Goal: Task Accomplishment & Management: Manage account settings

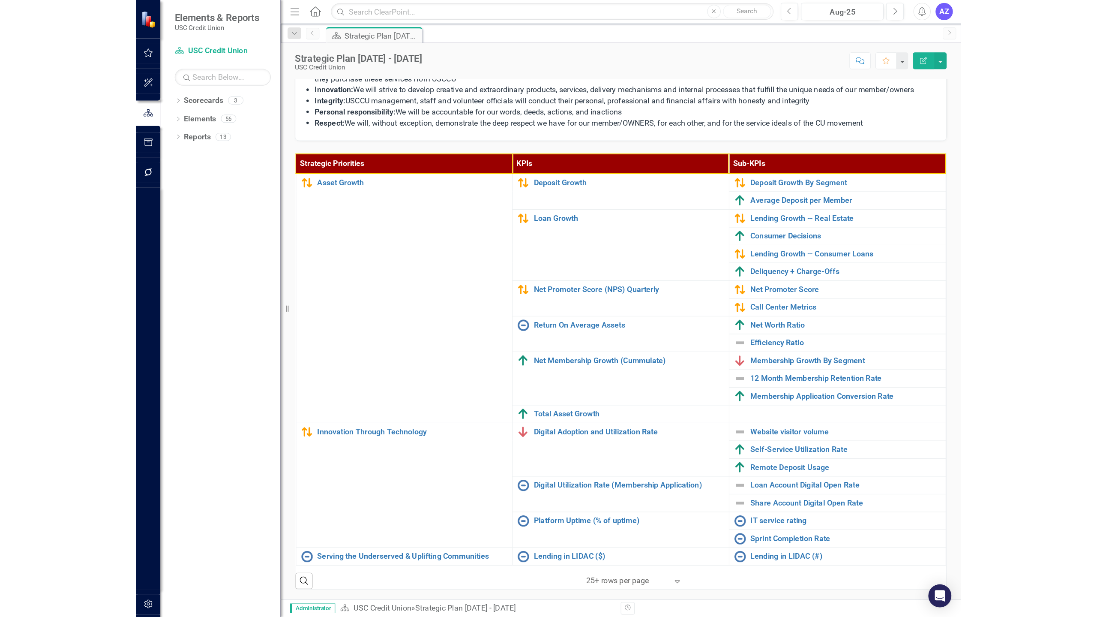
scroll to position [195, 0]
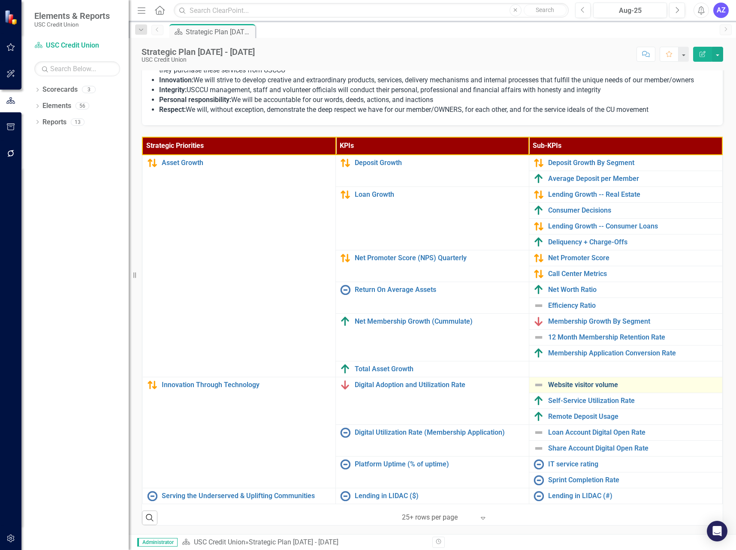
click at [599, 381] on link "Website visitor volume" at bounding box center [633, 385] width 170 height 8
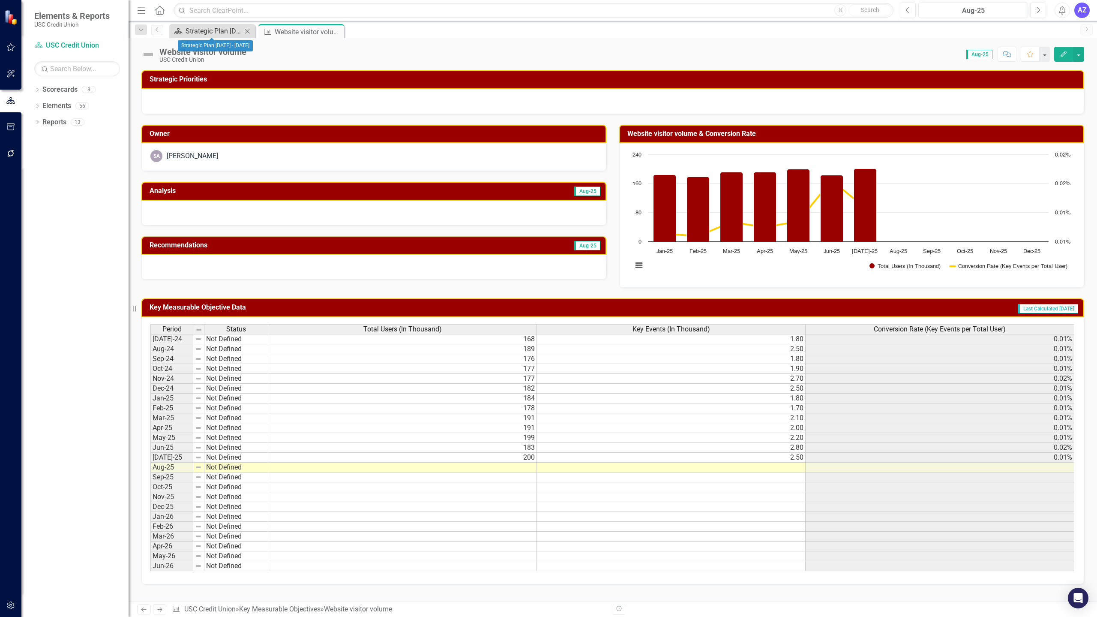
click at [215, 30] on div "Strategic Plan [DATE] - [DATE]" at bounding box center [214, 31] width 57 height 11
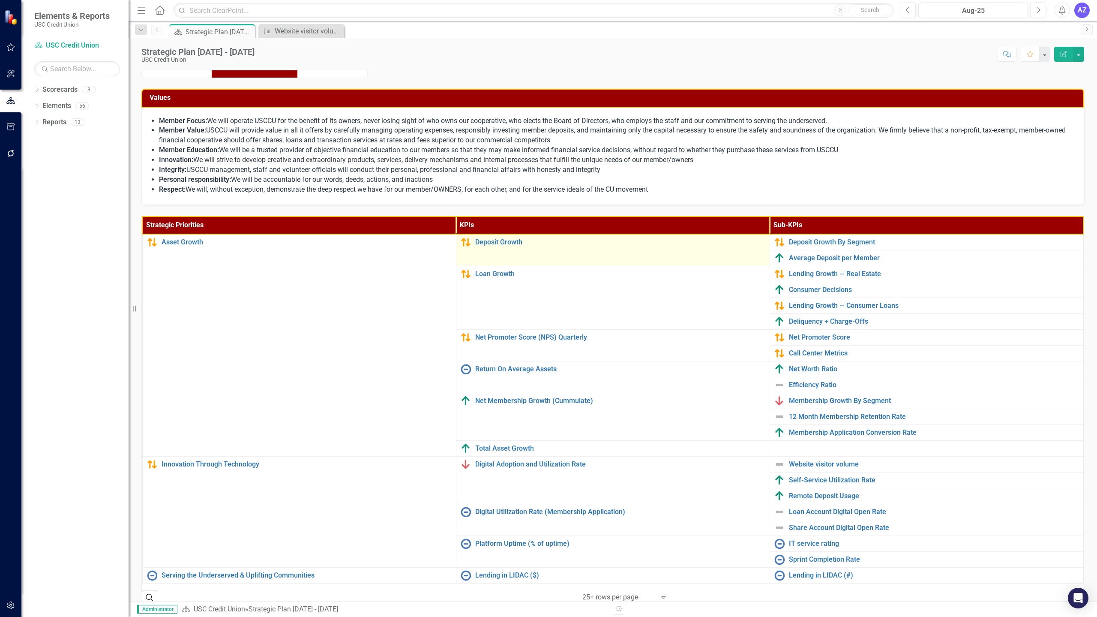
scroll to position [91, 0]
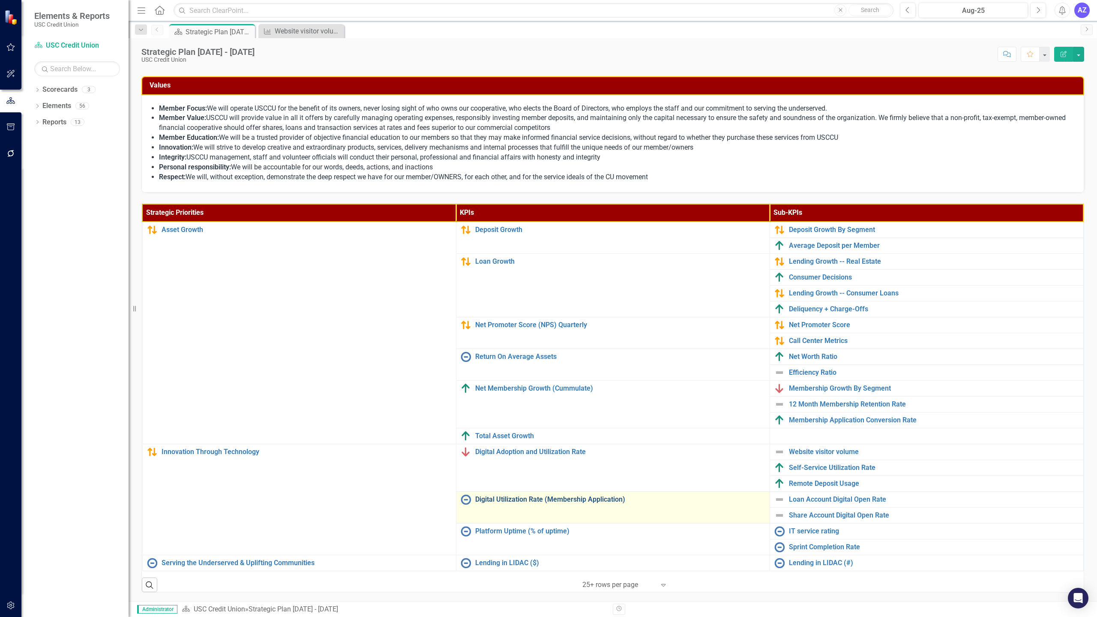
click at [593, 501] on link "Digital Utilization Rate (Membership Application)" at bounding box center [620, 499] width 290 height 8
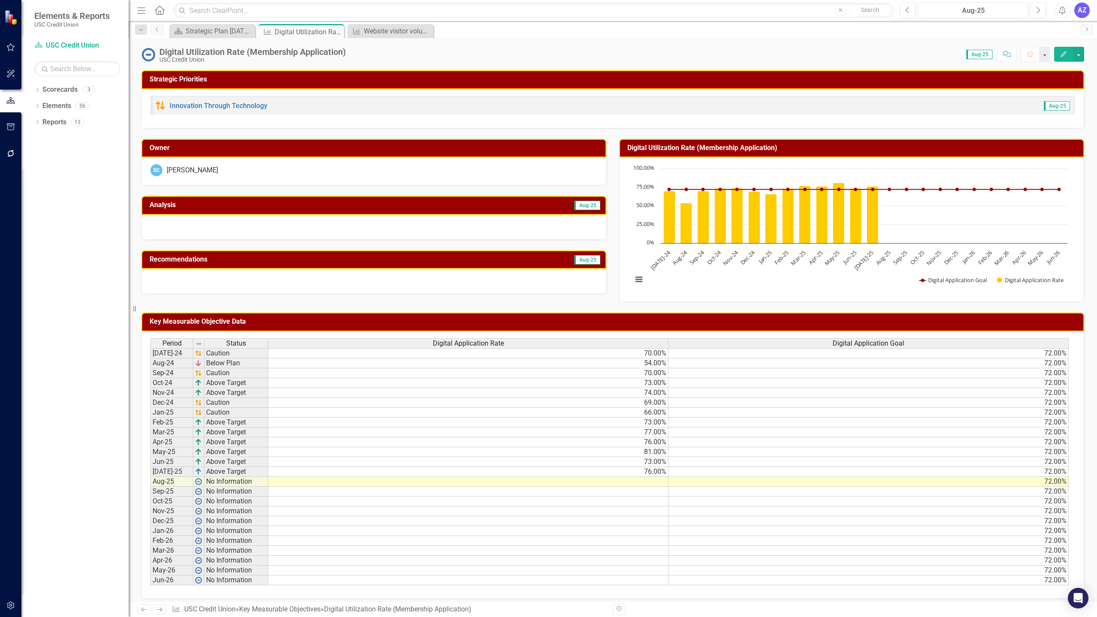
click at [651, 483] on td at bounding box center [468, 482] width 400 height 10
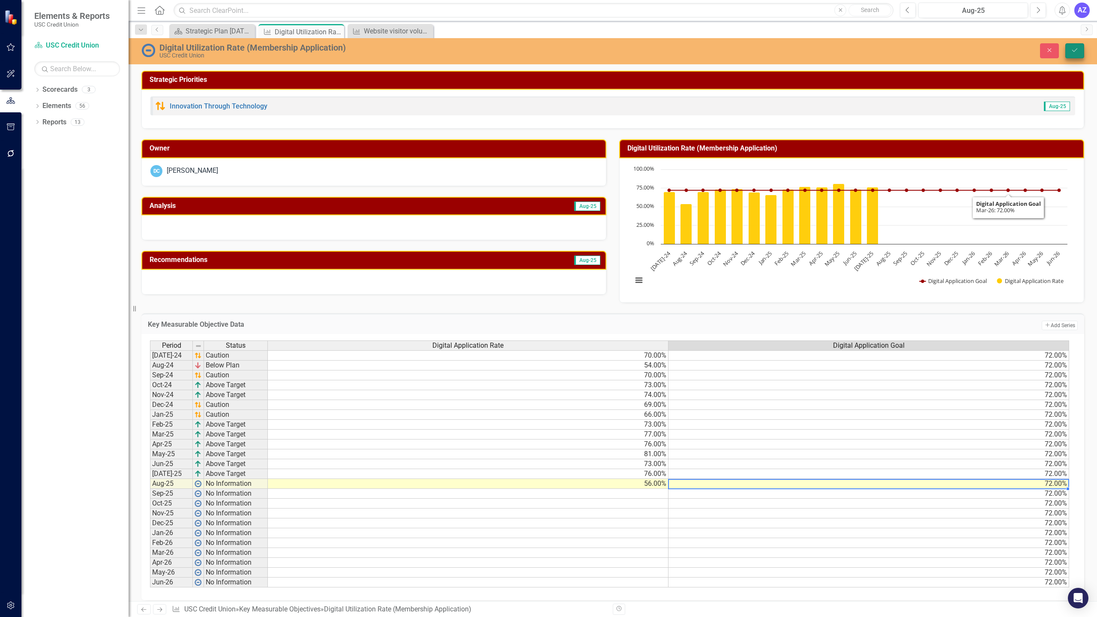
type textarea "72"
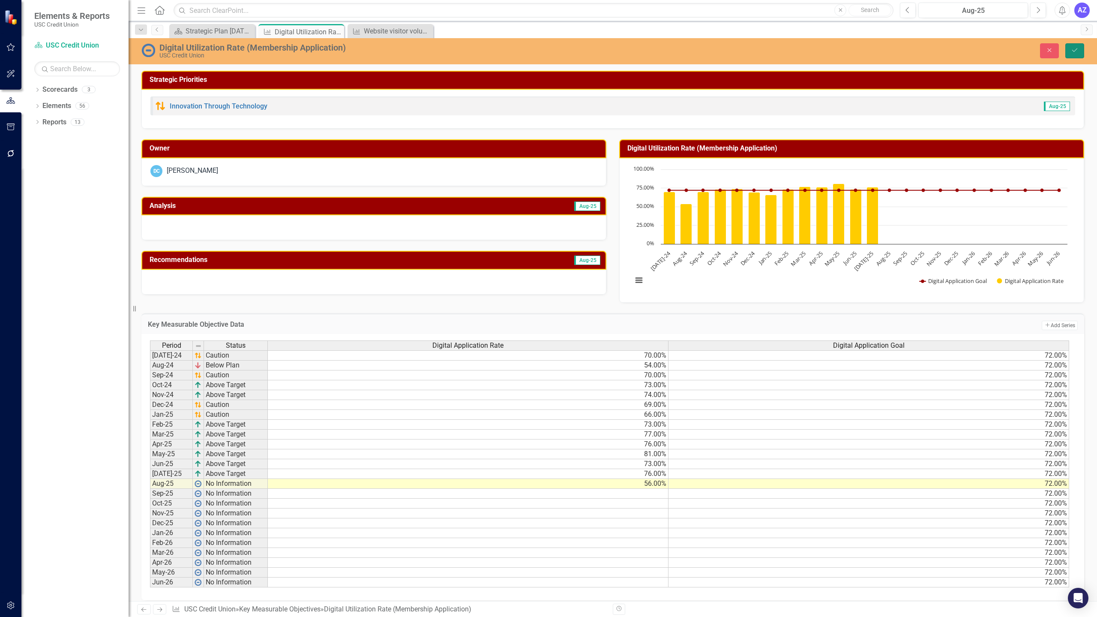
click at [735, 48] on icon "Save" at bounding box center [1075, 50] width 8 height 6
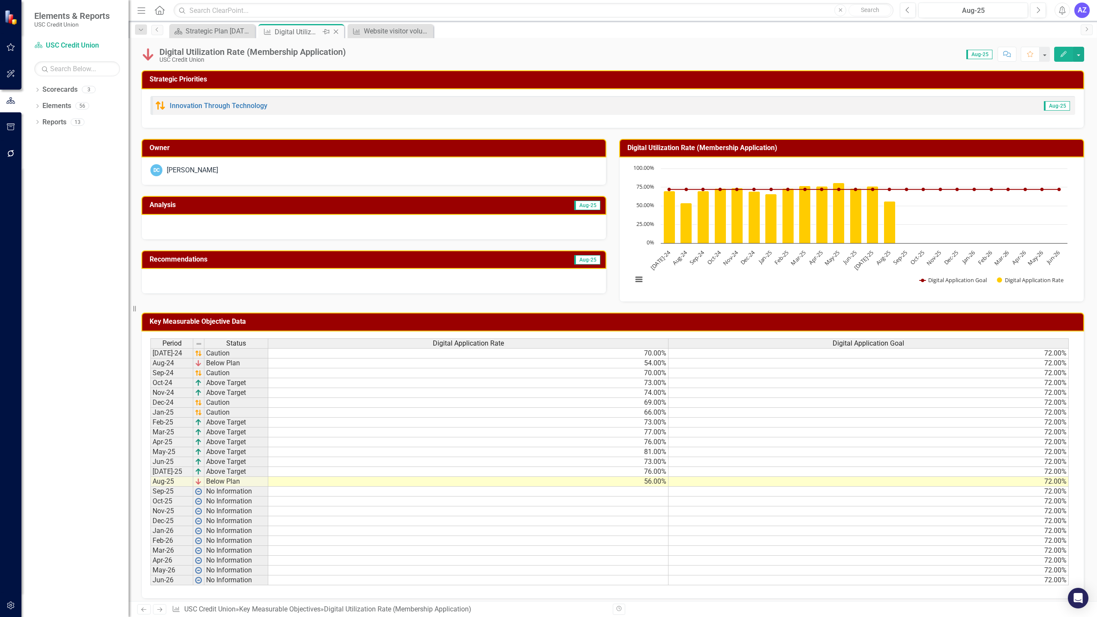
click at [333, 33] on icon "Close" at bounding box center [336, 31] width 9 height 7
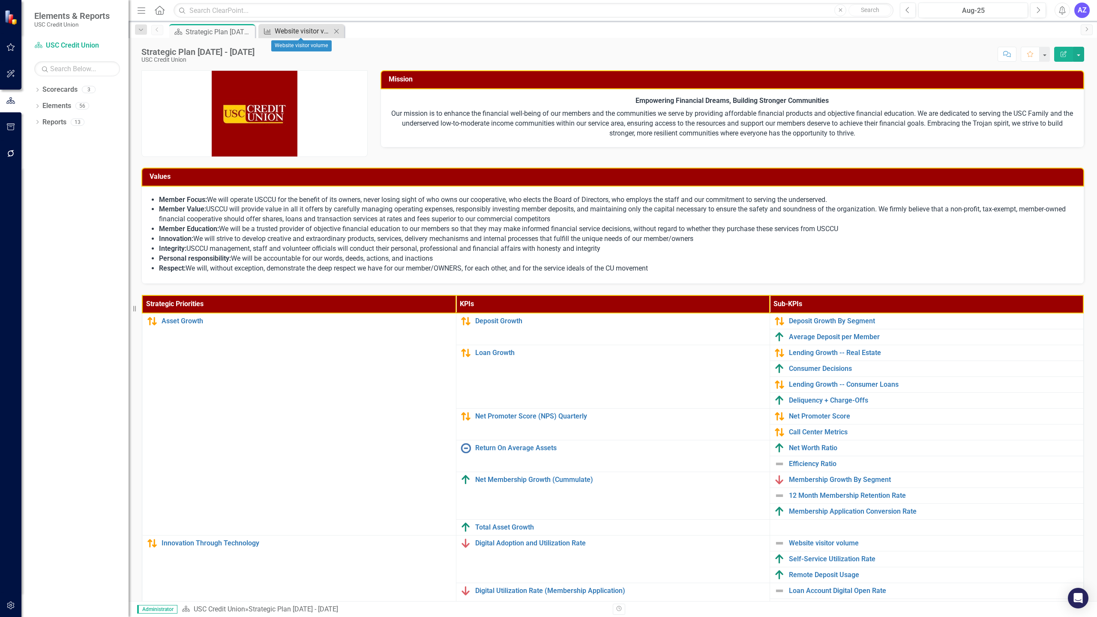
click at [303, 31] on div "Website visitor volume" at bounding box center [303, 31] width 57 height 11
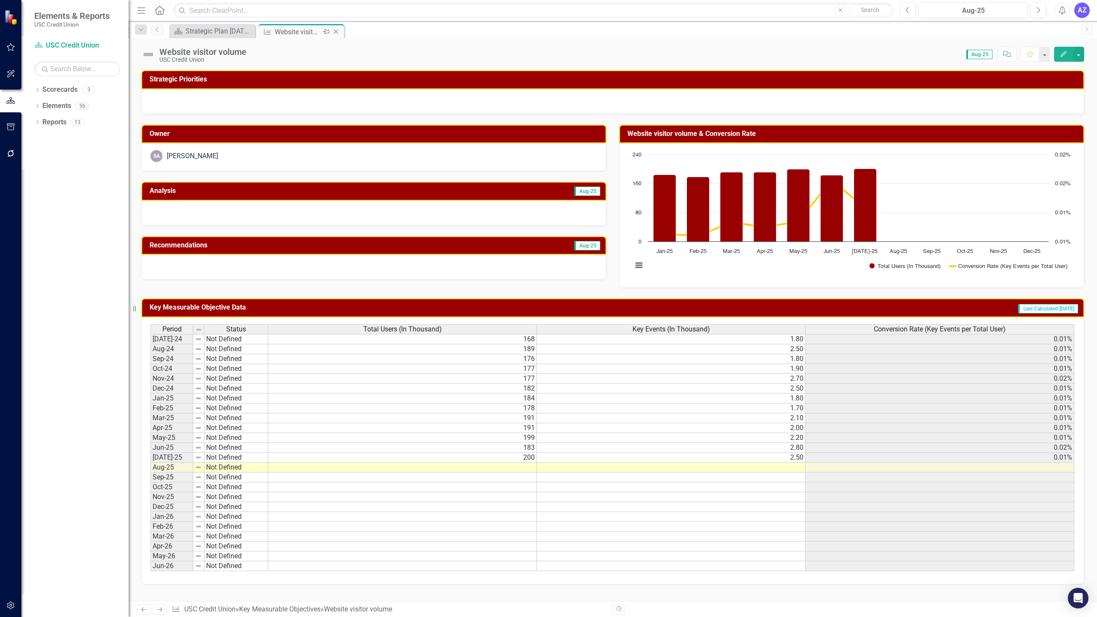
click at [336, 30] on icon "Close" at bounding box center [336, 31] width 9 height 7
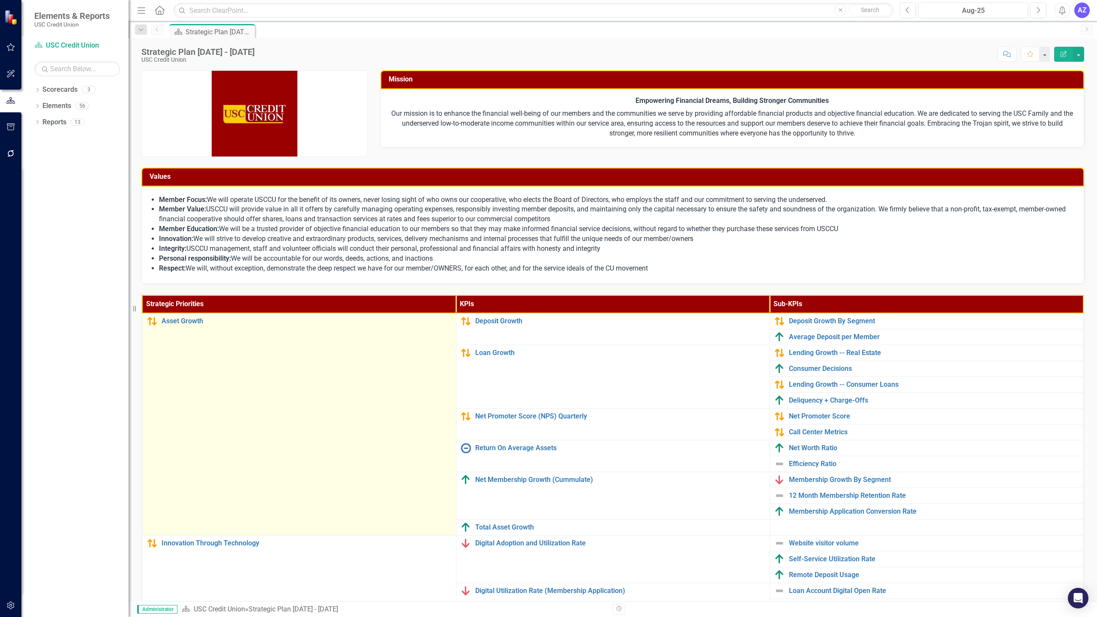
scroll to position [91, 0]
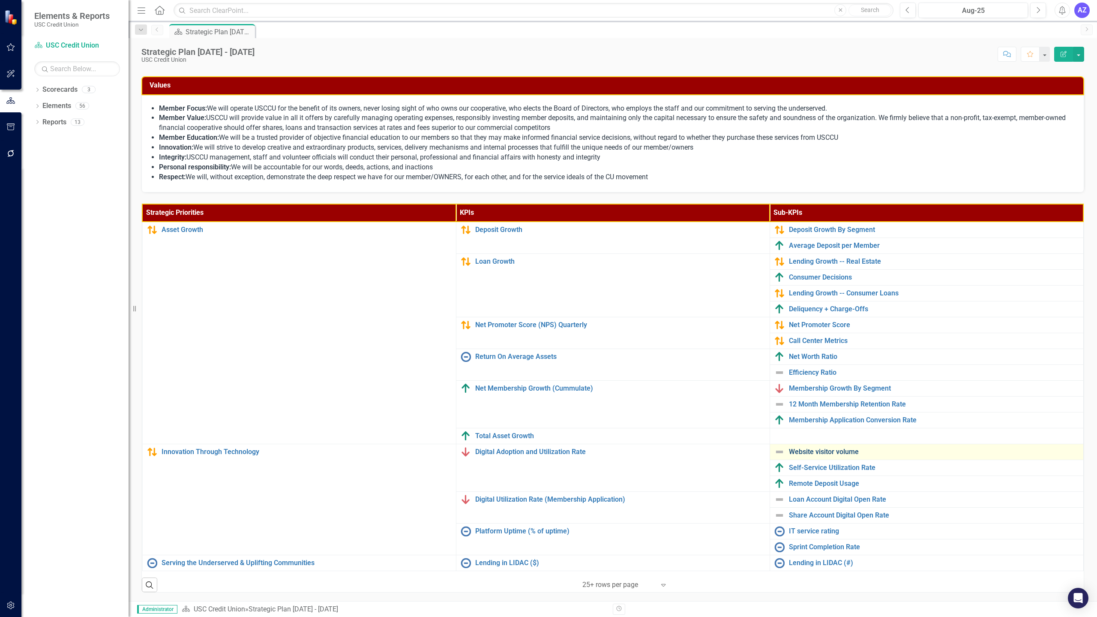
click at [735, 453] on link "Website visitor volume" at bounding box center [934, 452] width 290 height 8
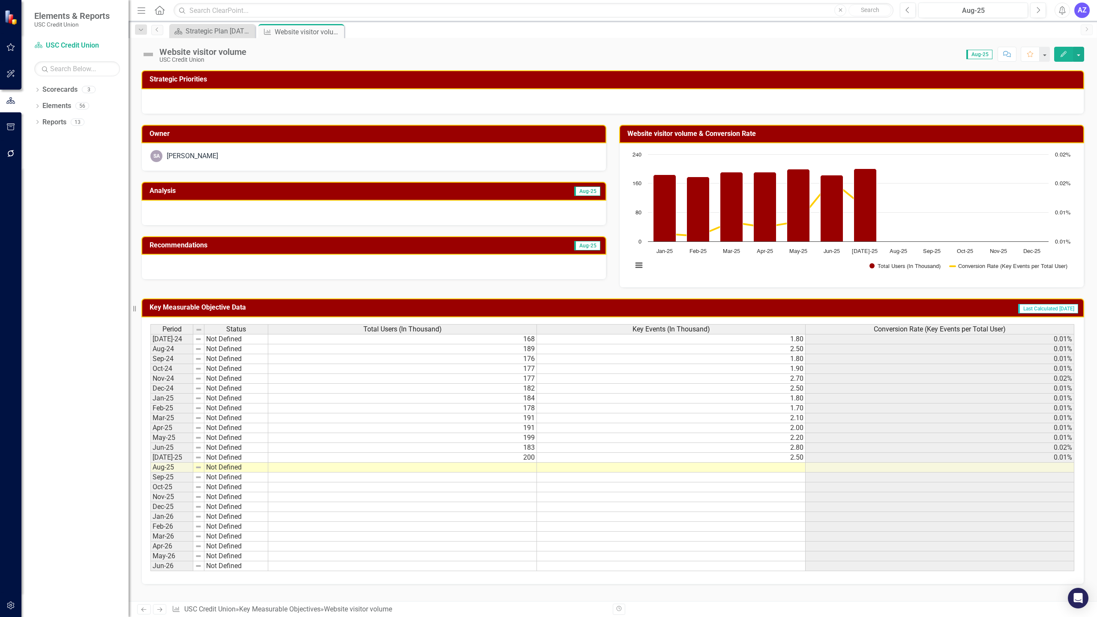
click at [522, 468] on td at bounding box center [402, 467] width 269 height 10
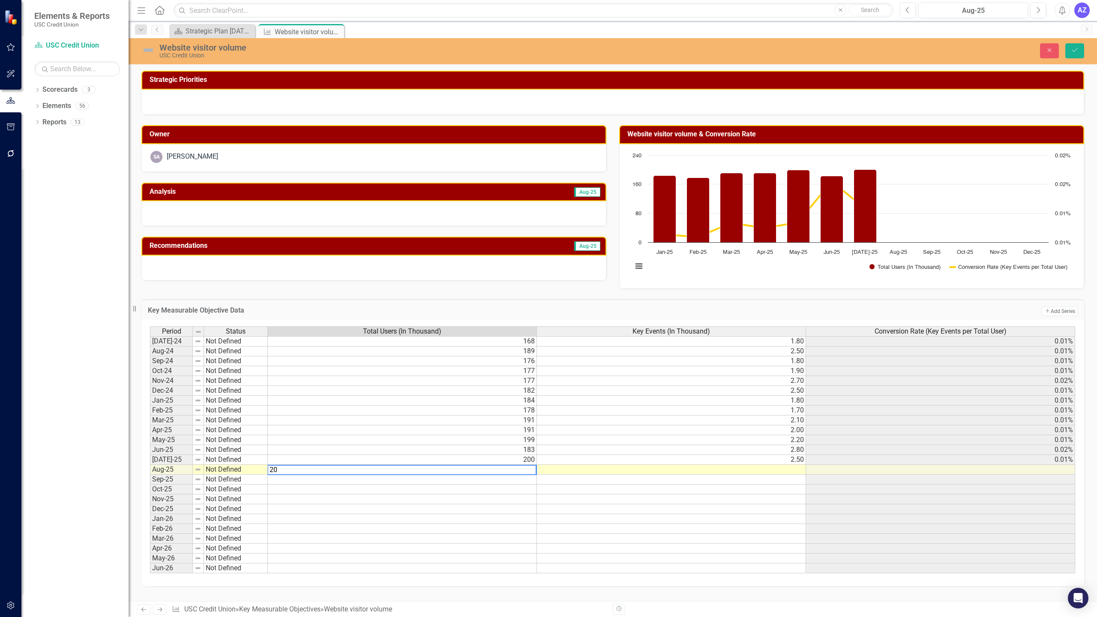
type textarea "208"
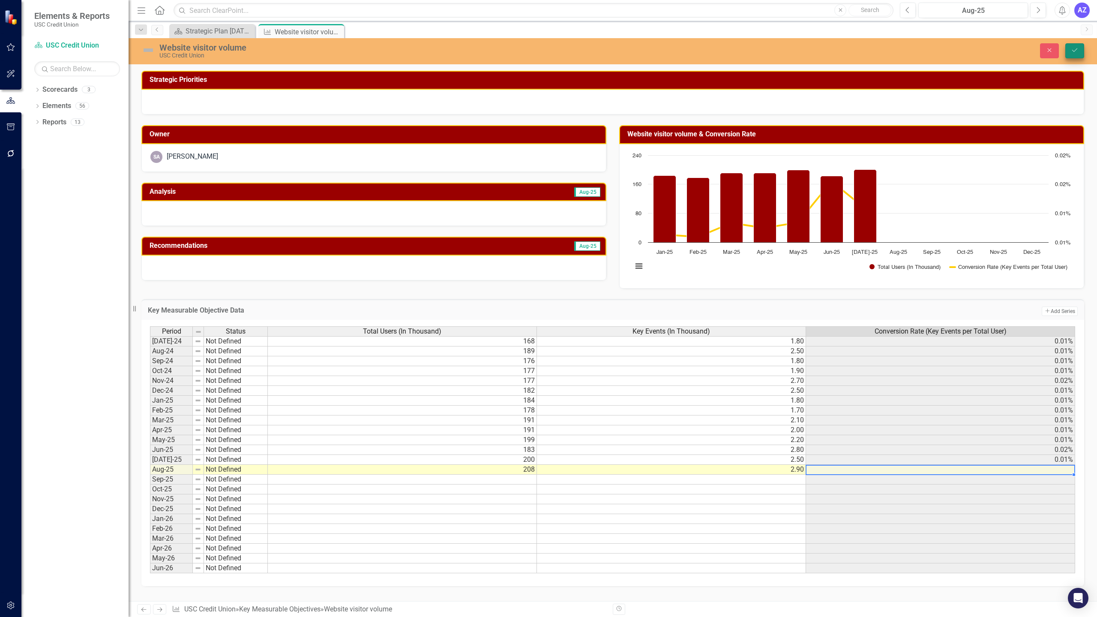
type textarea "2.9"
click at [735, 51] on icon "Save" at bounding box center [1075, 50] width 8 height 6
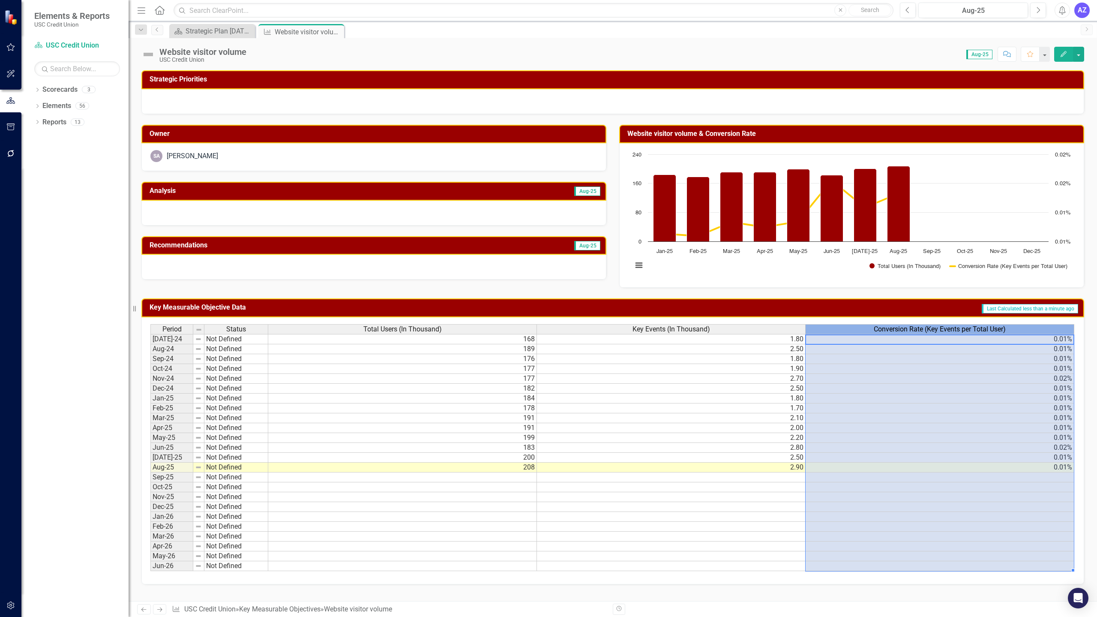
click at [735, 328] on span "Conversion Rate (Key Events per Total User)" at bounding box center [940, 329] width 132 height 8
click at [735, 53] on button "button" at bounding box center [1078, 54] width 11 height 15
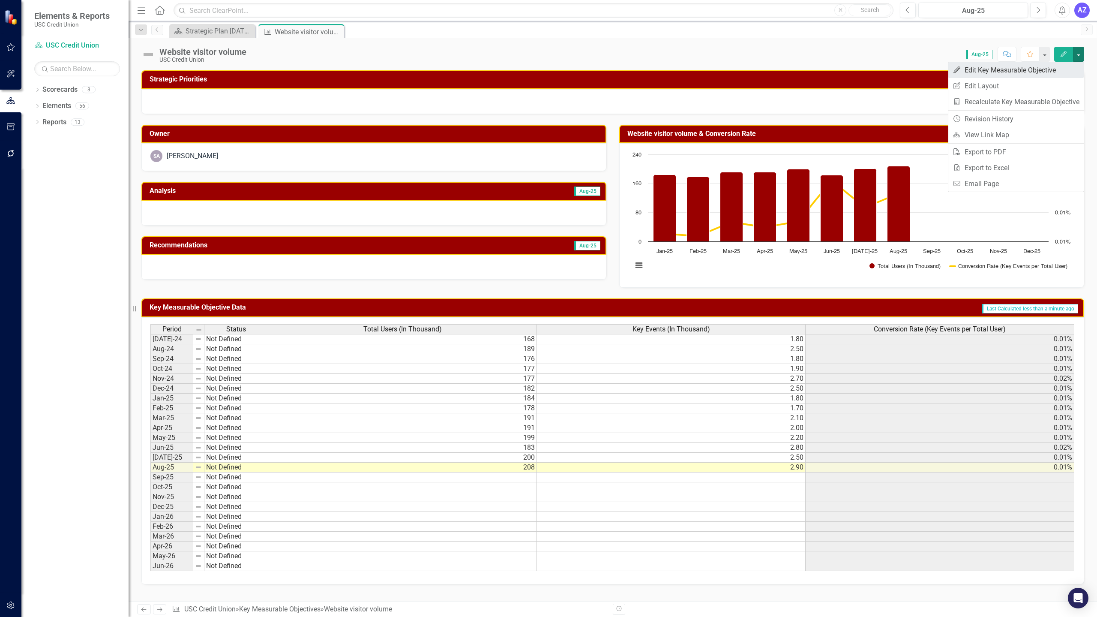
click at [735, 70] on link "Edit Edit Key Measurable Objective" at bounding box center [1016, 70] width 135 height 16
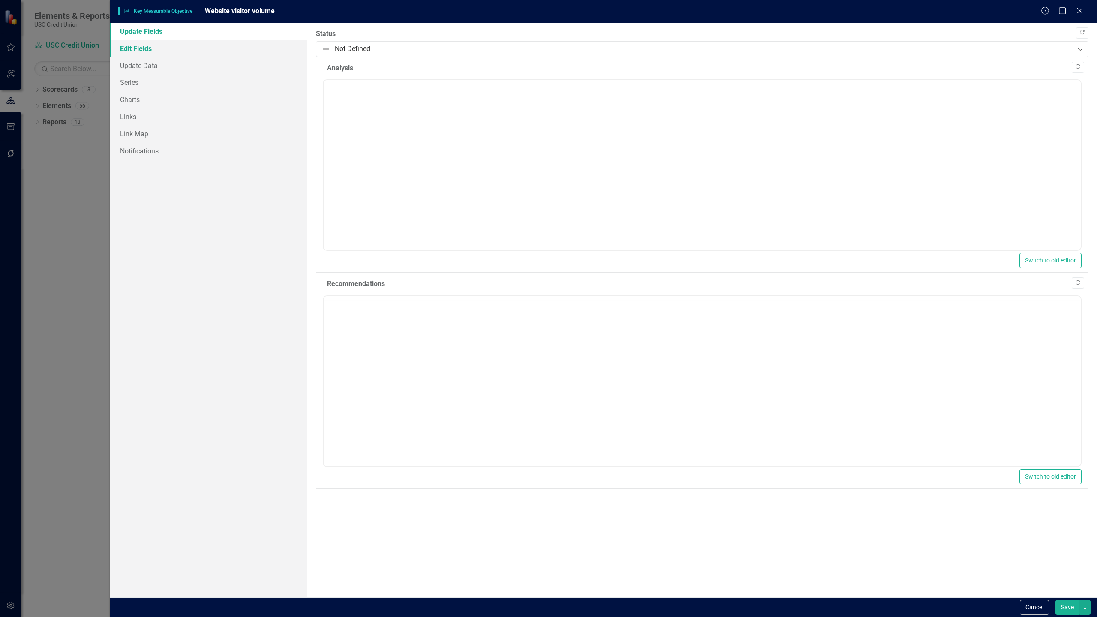
click at [225, 48] on link "Edit Fields" at bounding box center [209, 48] width 198 height 17
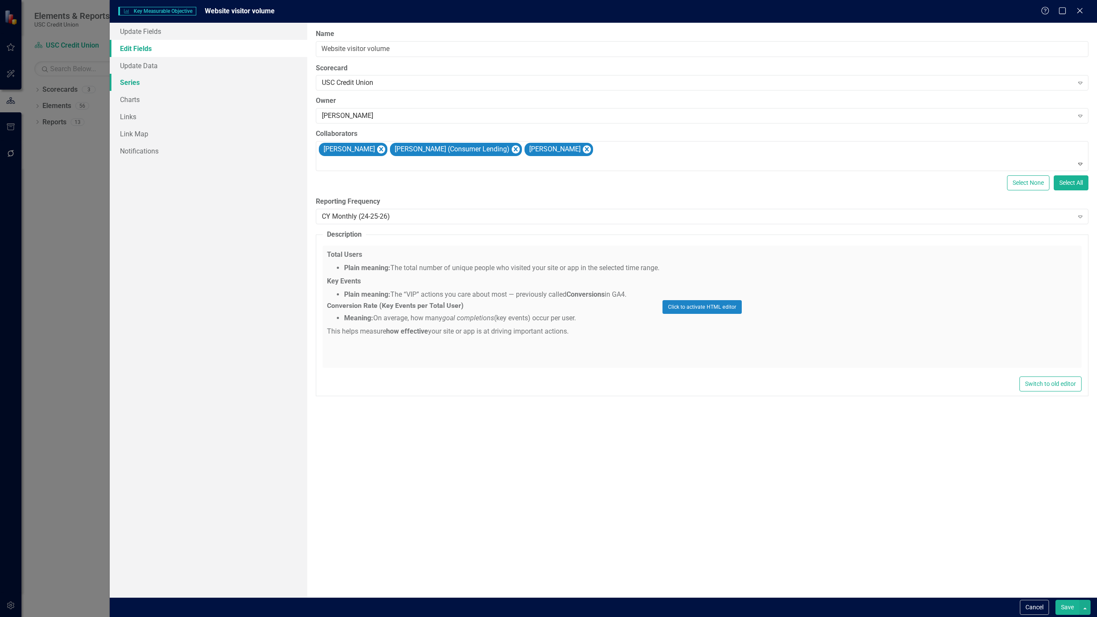
click at [176, 85] on link "Series" at bounding box center [209, 82] width 198 height 17
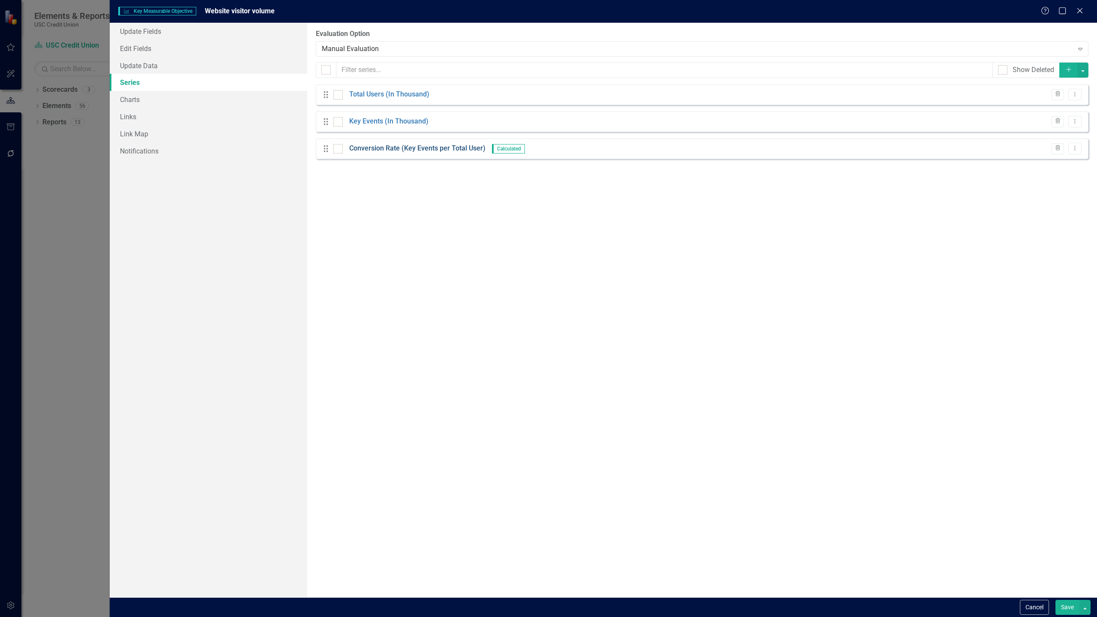
click at [402, 147] on link "Conversion Rate (Key Events per Total User)" at bounding box center [417, 149] width 136 height 10
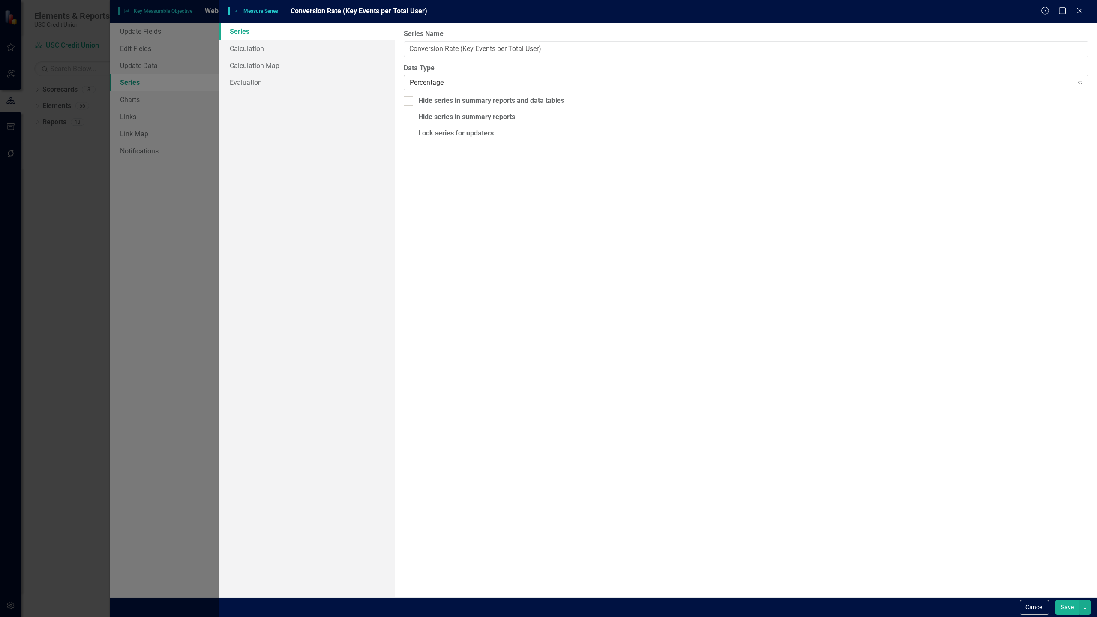
click at [480, 82] on div "Percentage" at bounding box center [742, 83] width 664 height 10
click at [274, 48] on link "Calculation" at bounding box center [307, 48] width 176 height 17
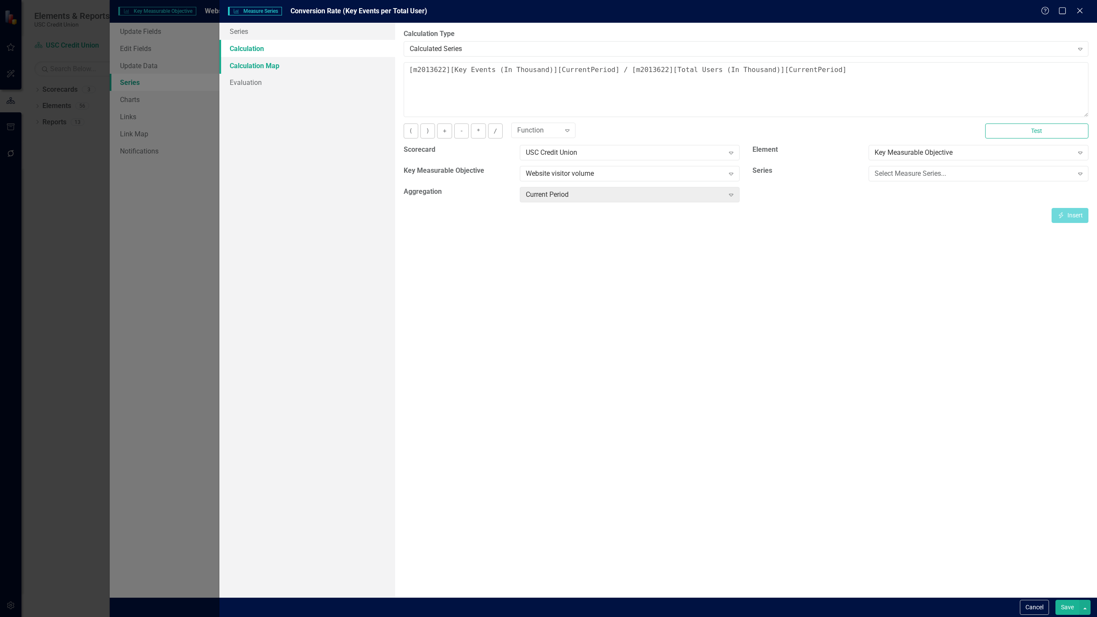
click at [273, 64] on link "Calculation Map" at bounding box center [307, 65] width 176 height 17
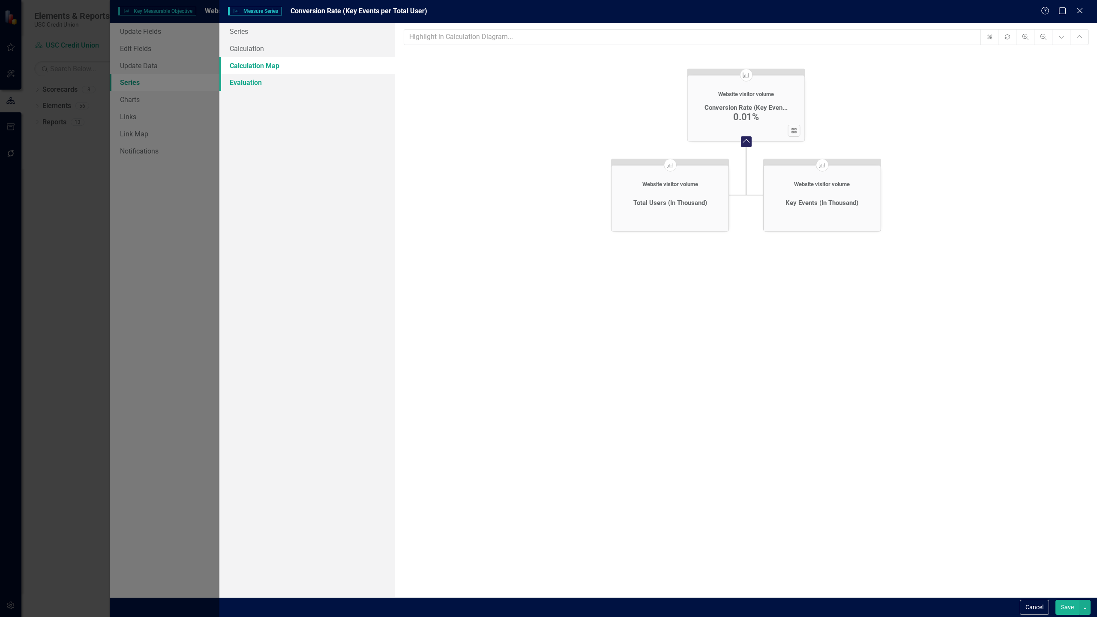
click at [264, 83] on link "Evaluation" at bounding box center [307, 82] width 176 height 17
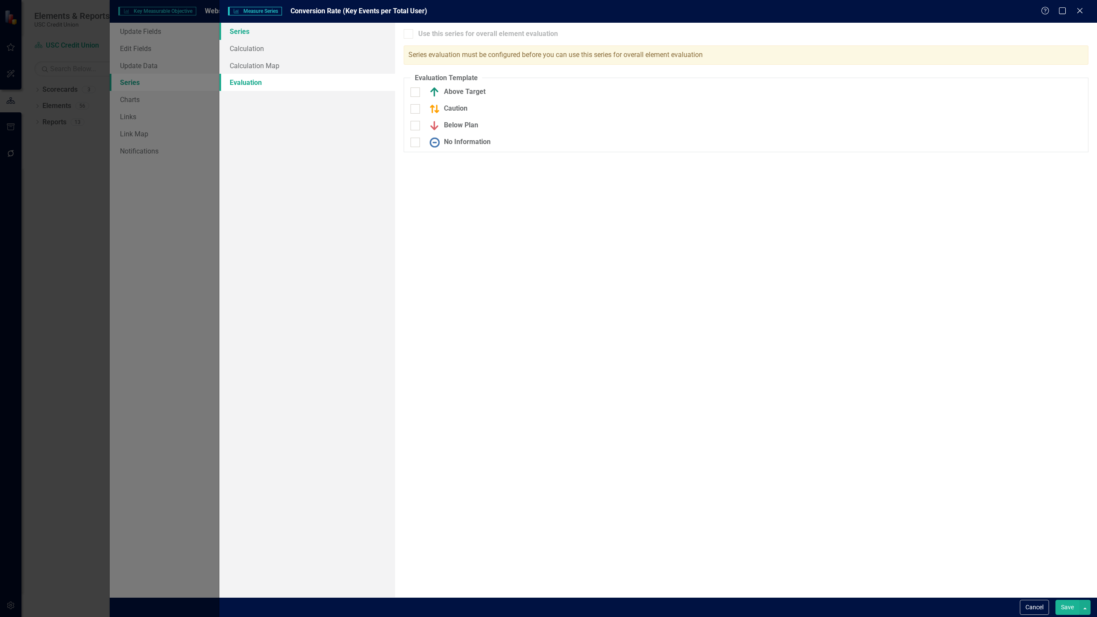
click at [273, 34] on link "Series" at bounding box center [307, 31] width 176 height 17
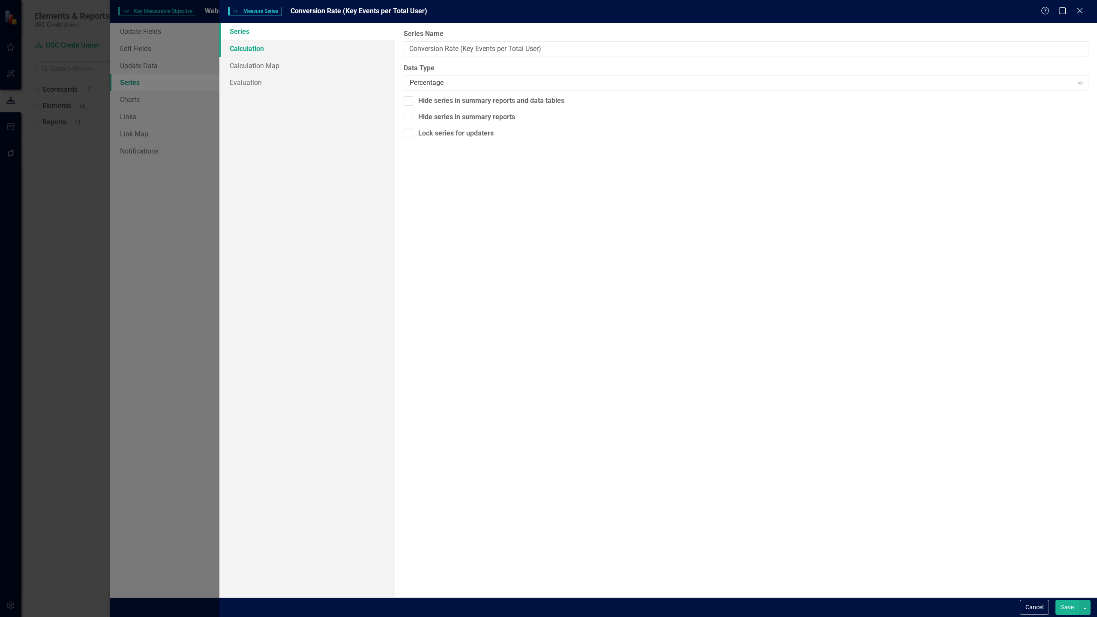
click at [295, 44] on link "Calculation" at bounding box center [307, 48] width 176 height 17
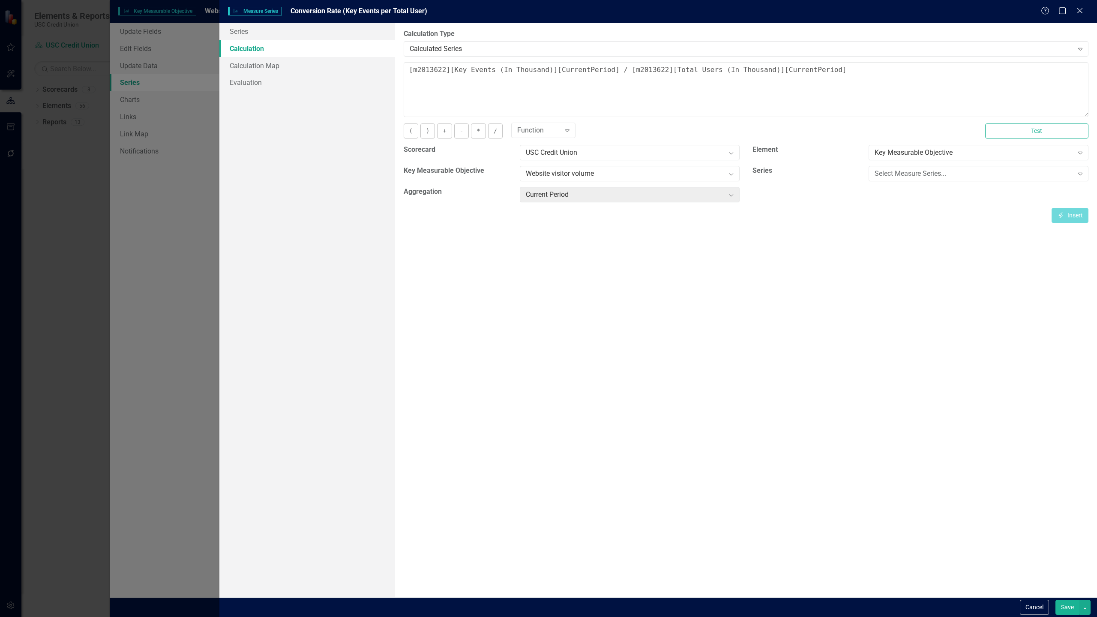
click at [735, 297] on div "By default, series in ClearPoint are not calculated. So, if you leave the form …" at bounding box center [746, 310] width 702 height 574
click at [323, 68] on link "Calculation Map" at bounding box center [307, 65] width 176 height 17
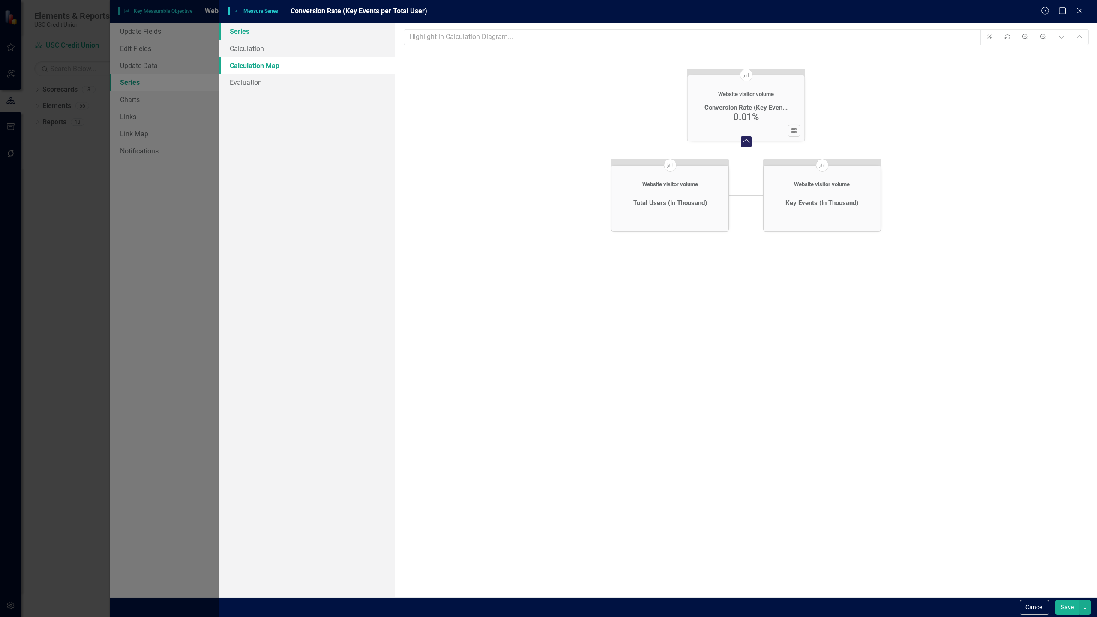
click at [273, 34] on link "Series" at bounding box center [307, 31] width 176 height 17
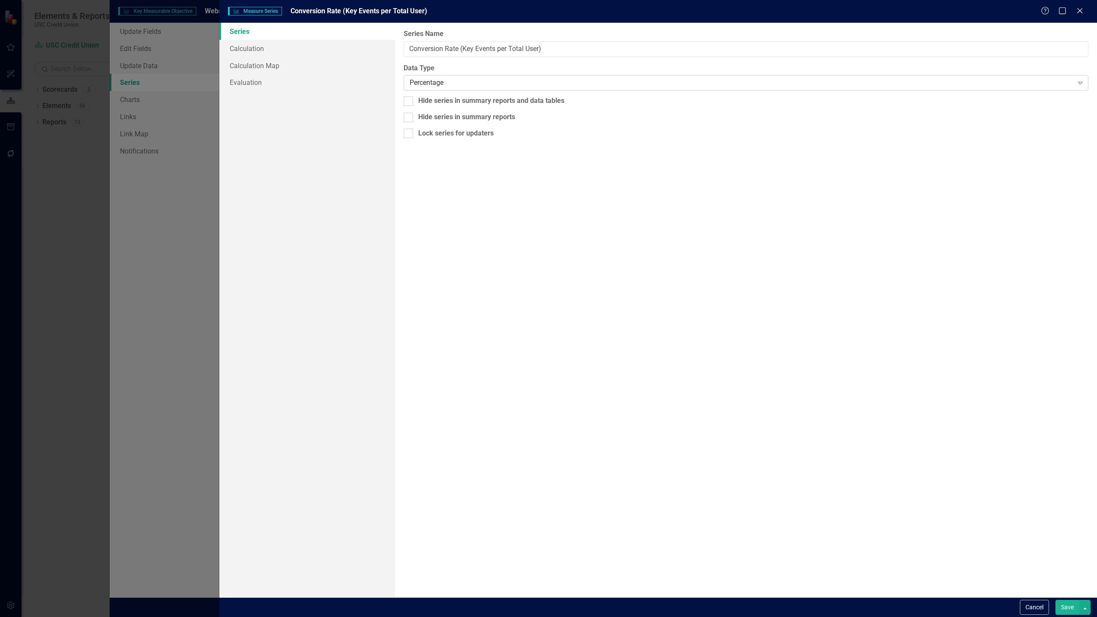
click at [474, 88] on div "Percentage Expand" at bounding box center [746, 82] width 685 height 15
click at [647, 495] on div "From this page, you can edit the name, type, and visibility options of your ser…" at bounding box center [746, 310] width 702 height 574
click at [735, 549] on button "Cancel" at bounding box center [1034, 607] width 29 height 15
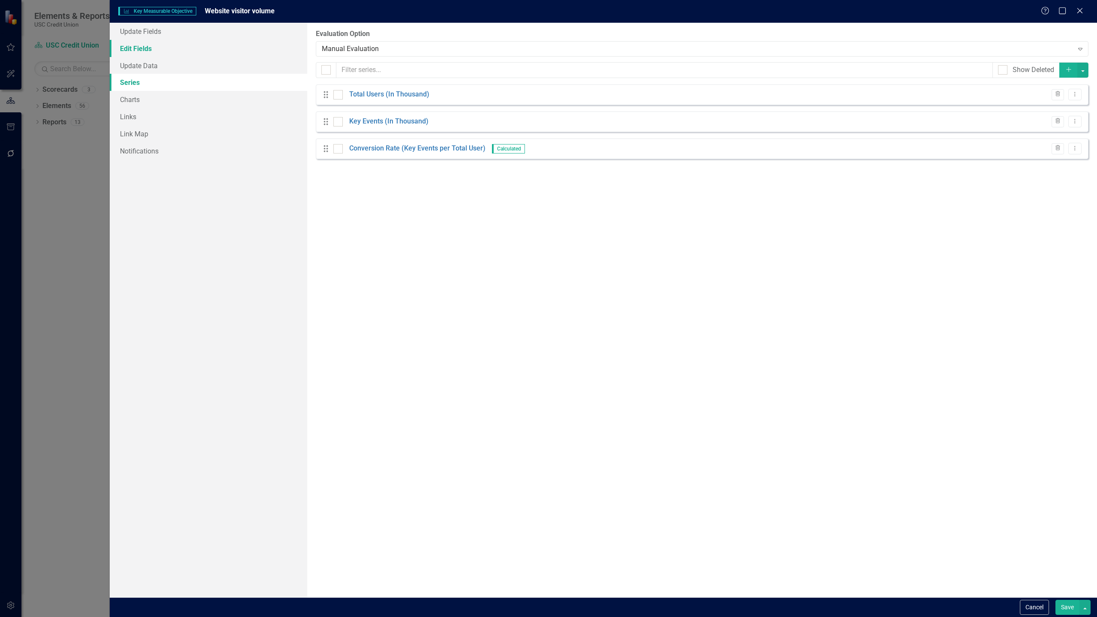
click at [198, 54] on link "Edit Fields" at bounding box center [209, 48] width 198 height 17
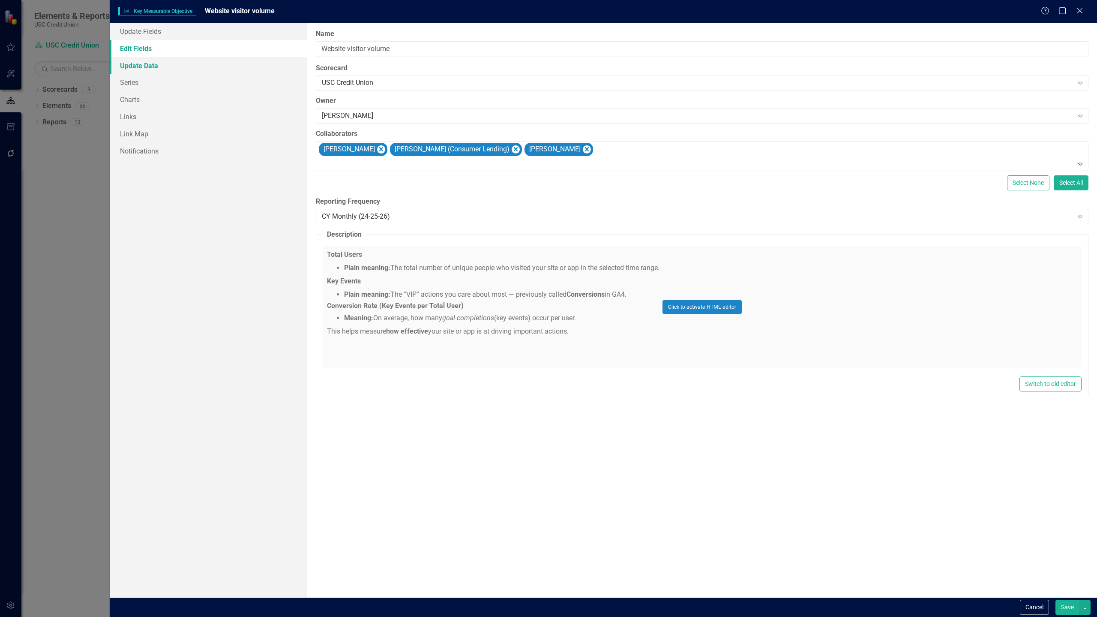
click at [197, 63] on link "Update Data" at bounding box center [209, 65] width 198 height 17
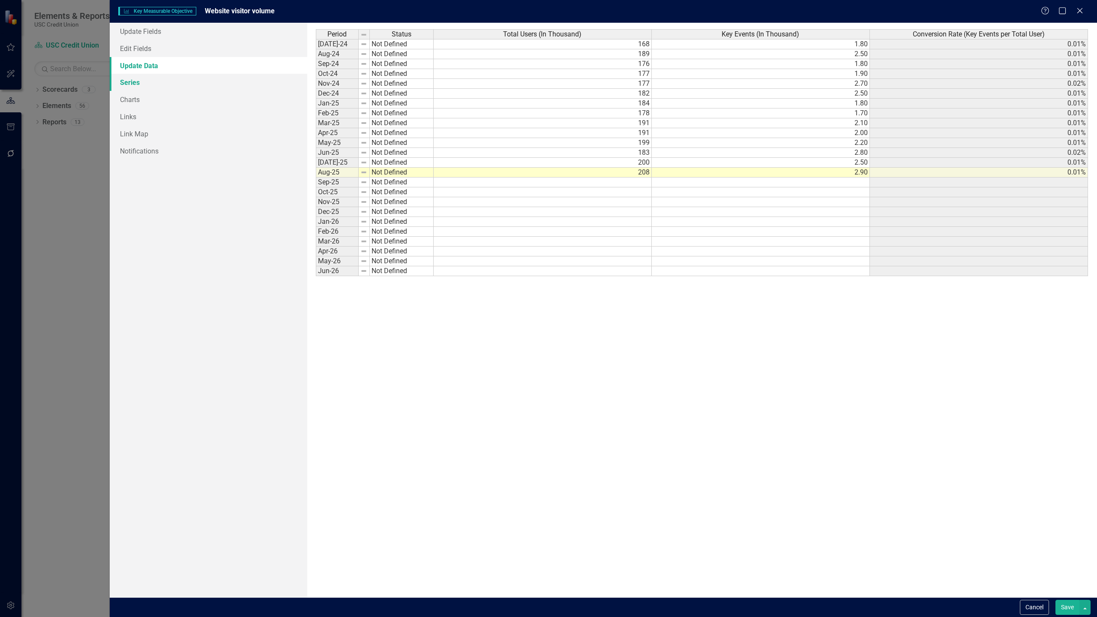
click at [183, 81] on link "Series" at bounding box center [209, 82] width 198 height 17
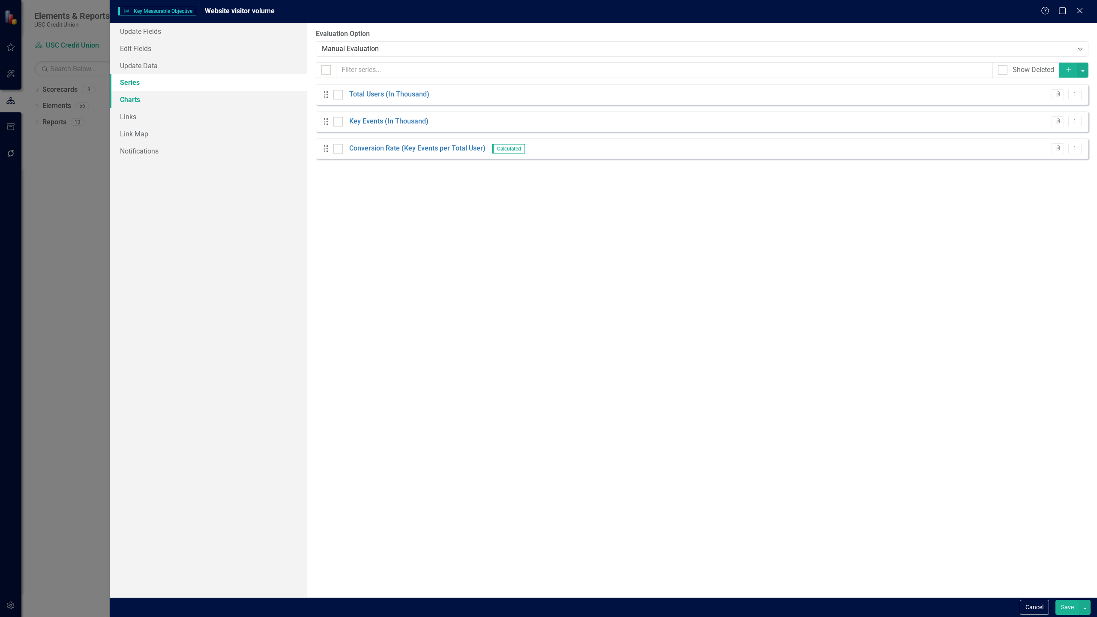
click at [171, 96] on link "Charts" at bounding box center [209, 99] width 198 height 17
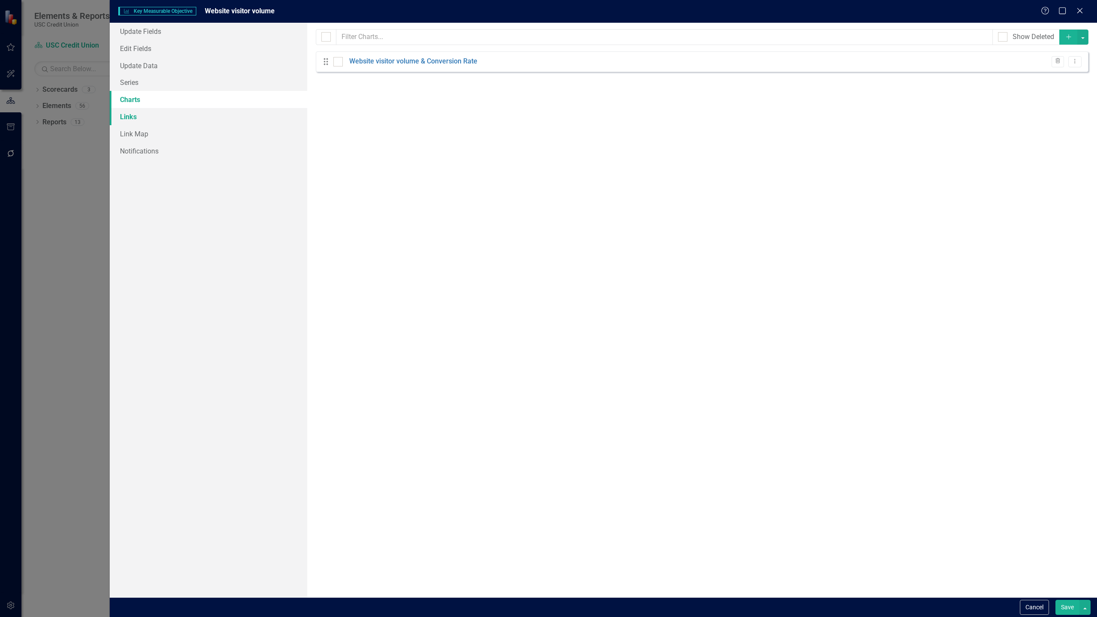
click at [166, 112] on link "Links" at bounding box center [209, 116] width 198 height 17
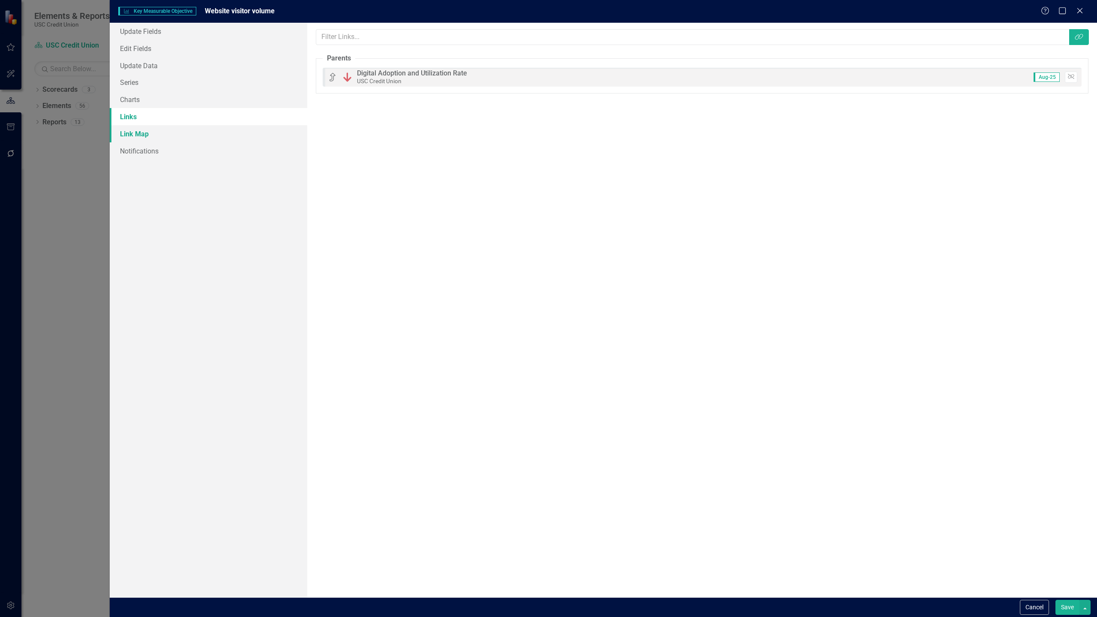
click at [170, 131] on link "Link Map" at bounding box center [209, 133] width 198 height 17
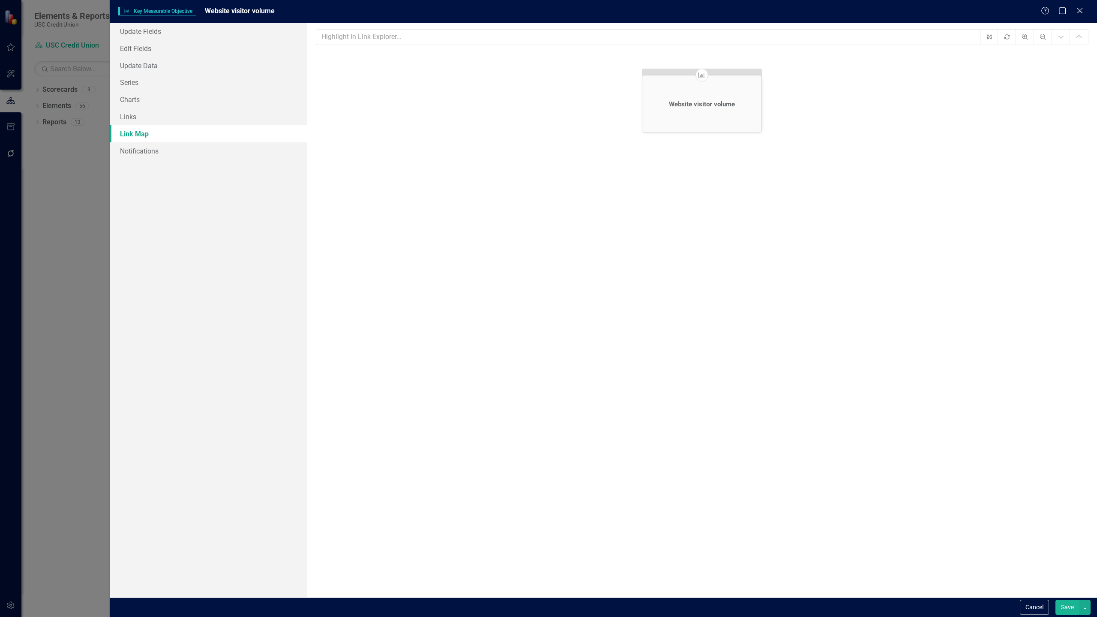
click at [735, 549] on button "Save" at bounding box center [1068, 607] width 24 height 15
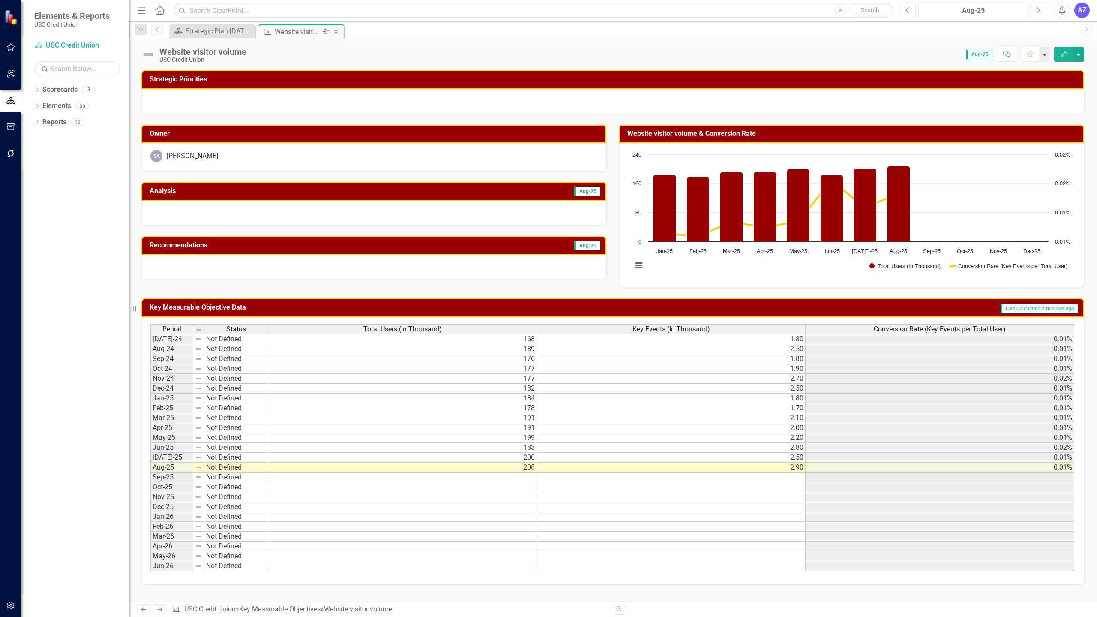
click at [336, 30] on icon "Close" at bounding box center [336, 31] width 9 height 7
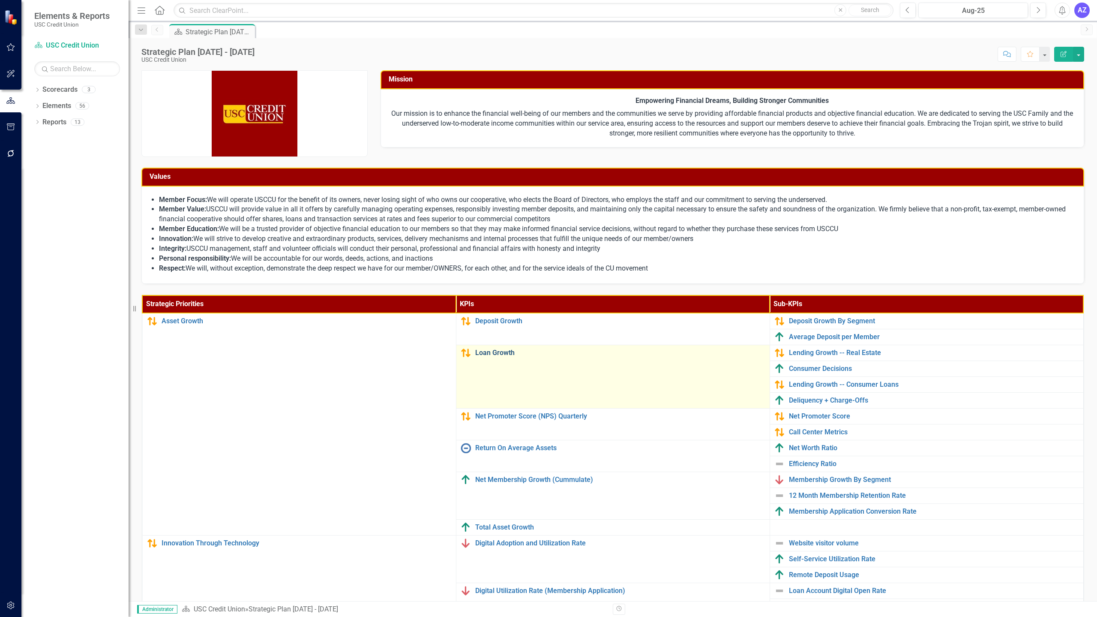
scroll to position [91, 0]
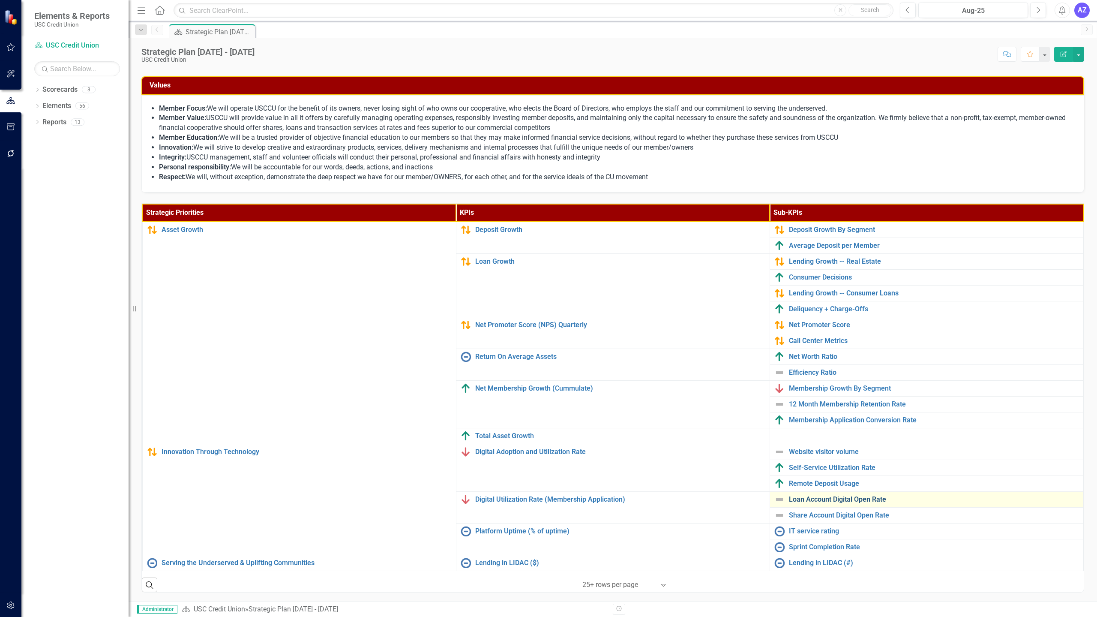
click at [735, 498] on link "Loan Account Digital Open Rate" at bounding box center [934, 499] width 290 height 8
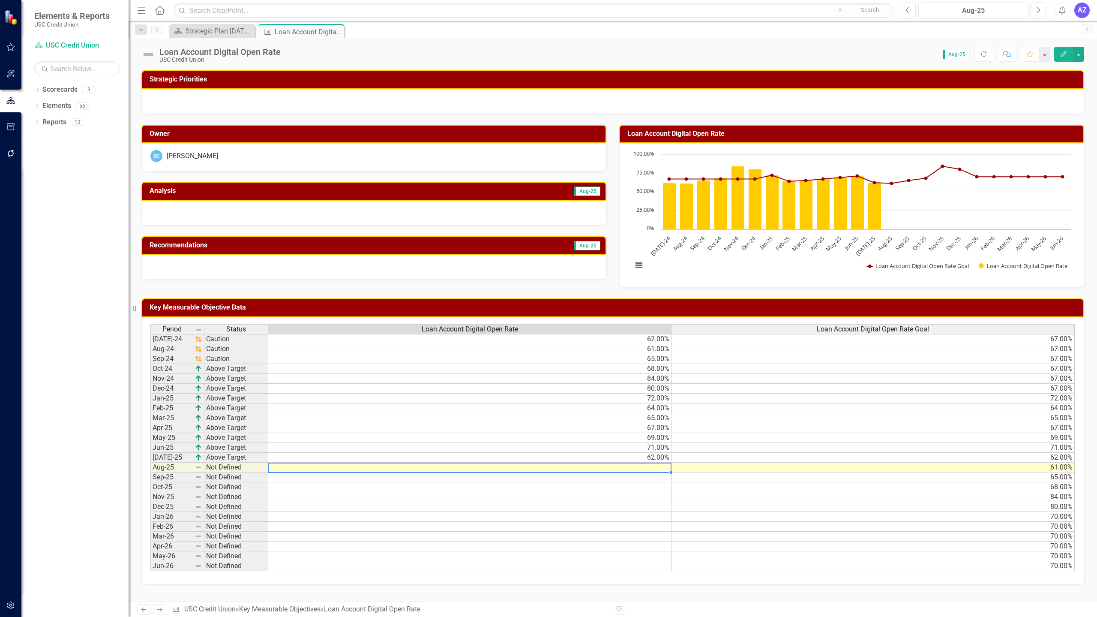
click at [150, 471] on div "Period Status Loan Account Digital Open Rate Loan Account Digital Open Rate Goa…" at bounding box center [150, 447] width 0 height 247
type textarea "66"
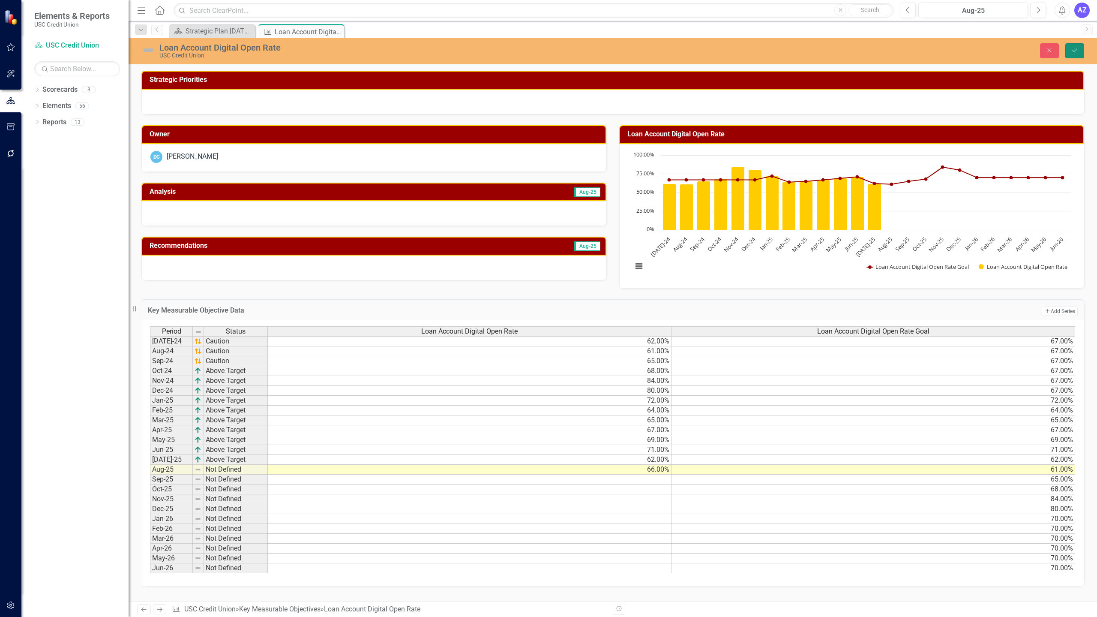
click at [735, 53] on button "Save" at bounding box center [1075, 50] width 19 height 15
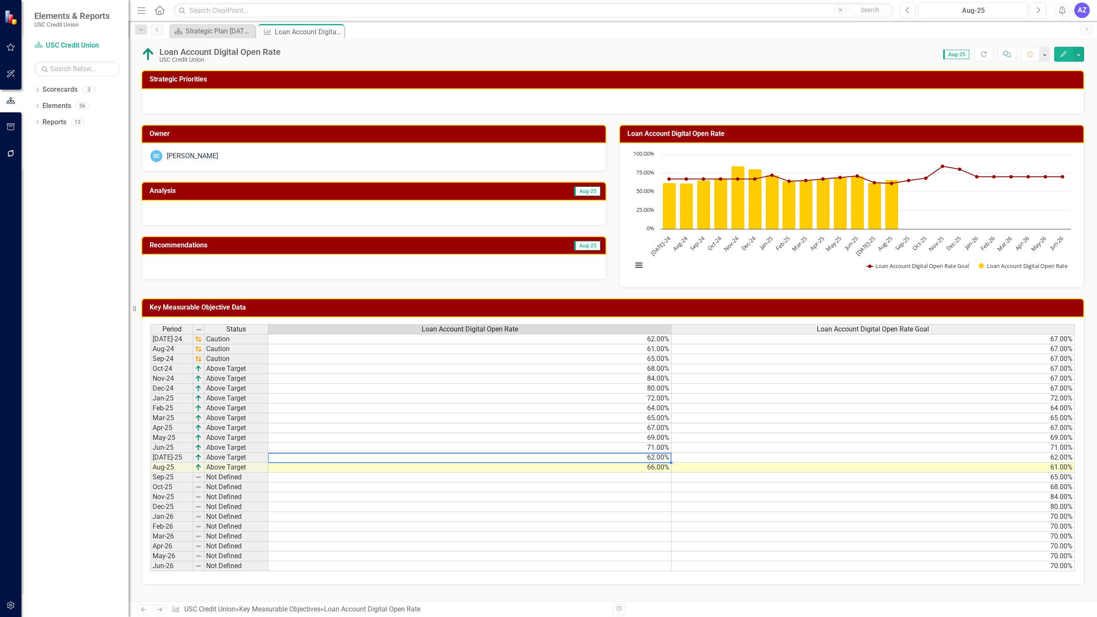
click at [646, 459] on td "62.00%" at bounding box center [469, 458] width 403 height 10
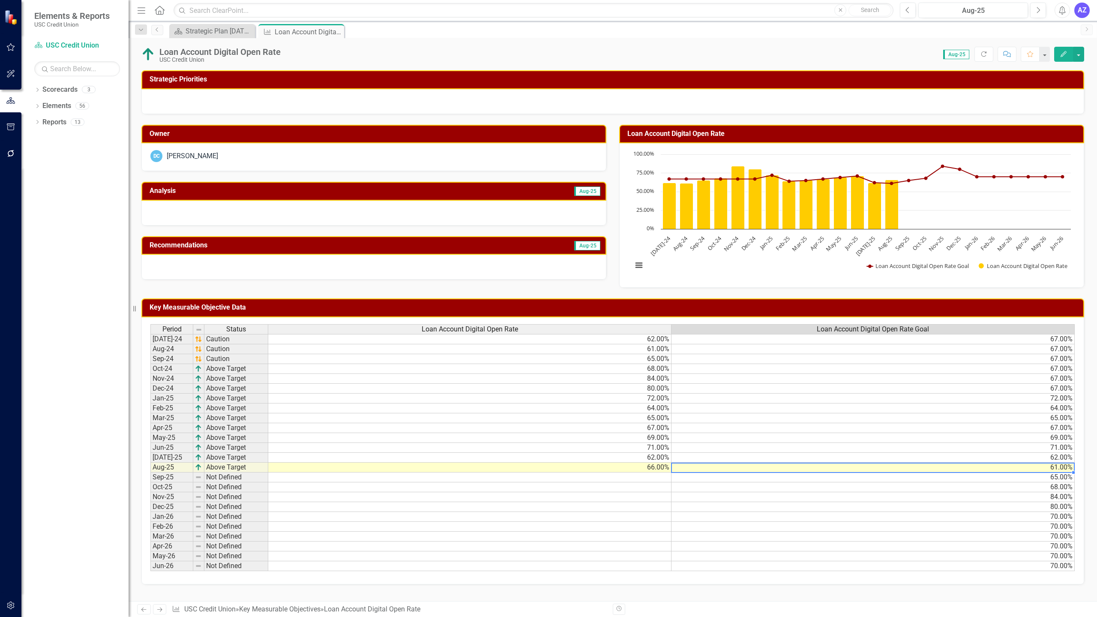
click at [150, 471] on div "Period Status Loan Account Digital Open Rate Loan Account Digital Open Rate Goa…" at bounding box center [150, 447] width 0 height 247
click at [343, 29] on div "Key Measurable Objective Loan Account Digital Open Rate Pin Close" at bounding box center [301, 31] width 86 height 14
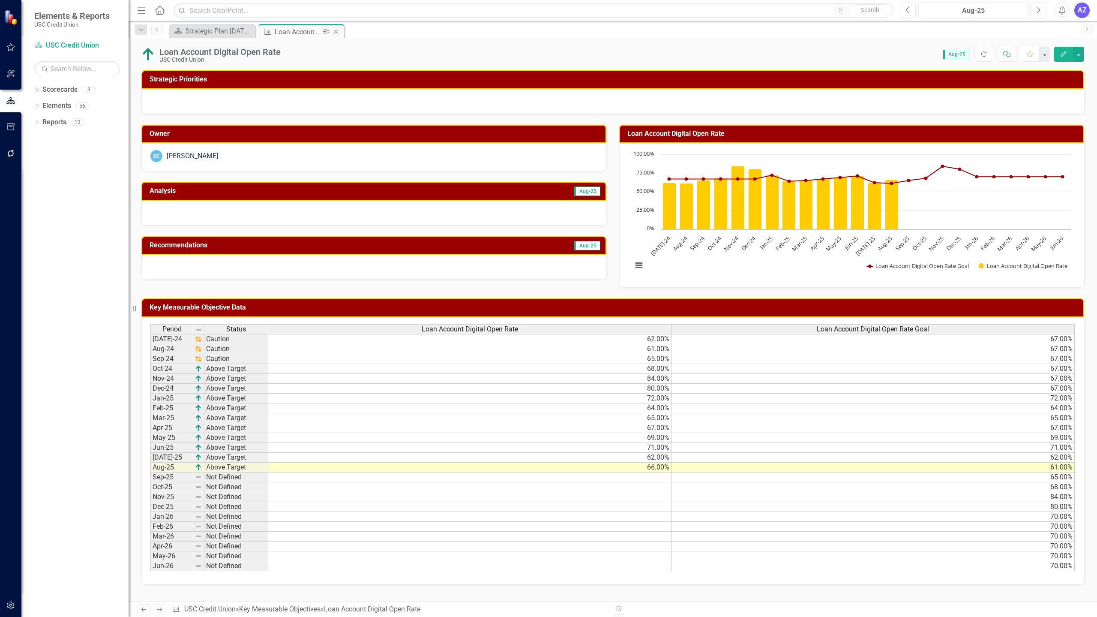
click at [337, 33] on icon "Close" at bounding box center [336, 31] width 9 height 7
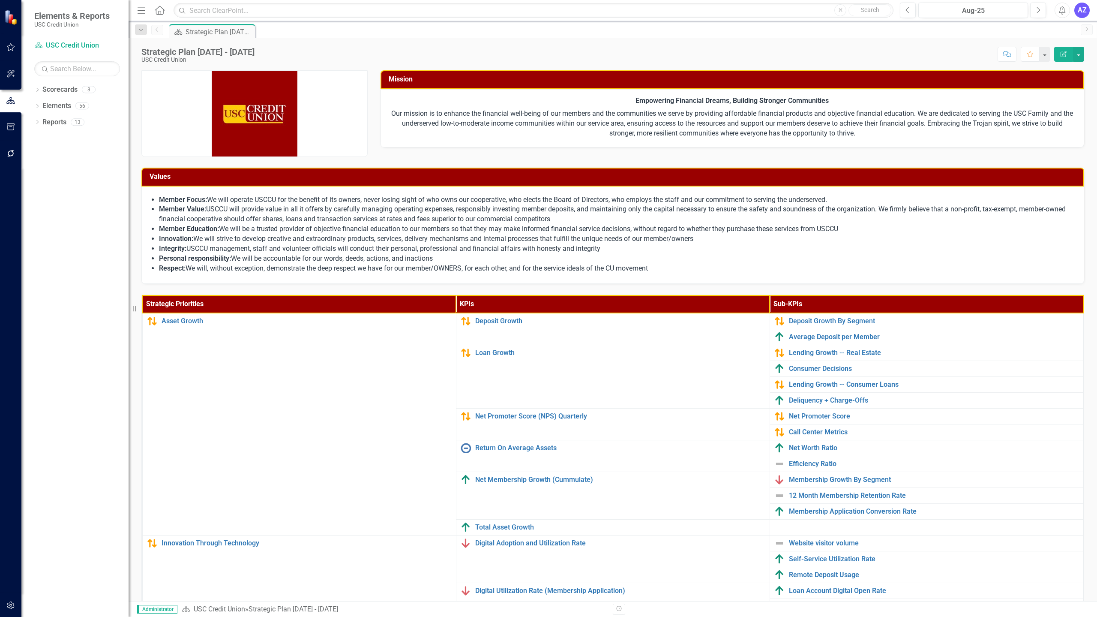
scroll to position [91, 0]
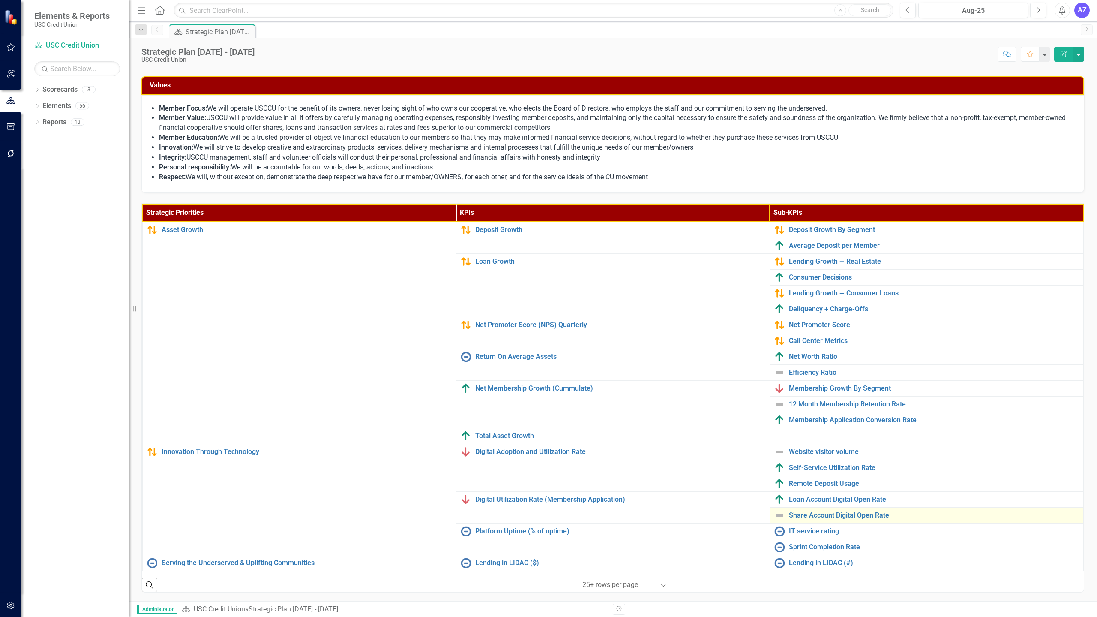
click at [735, 510] on td "Share Account Digital Open Rate Link Map View Link Map Edit Edit Key Measurable…" at bounding box center [927, 515] width 314 height 16
click at [735, 513] on link "Share Account Digital Open Rate" at bounding box center [934, 515] width 290 height 8
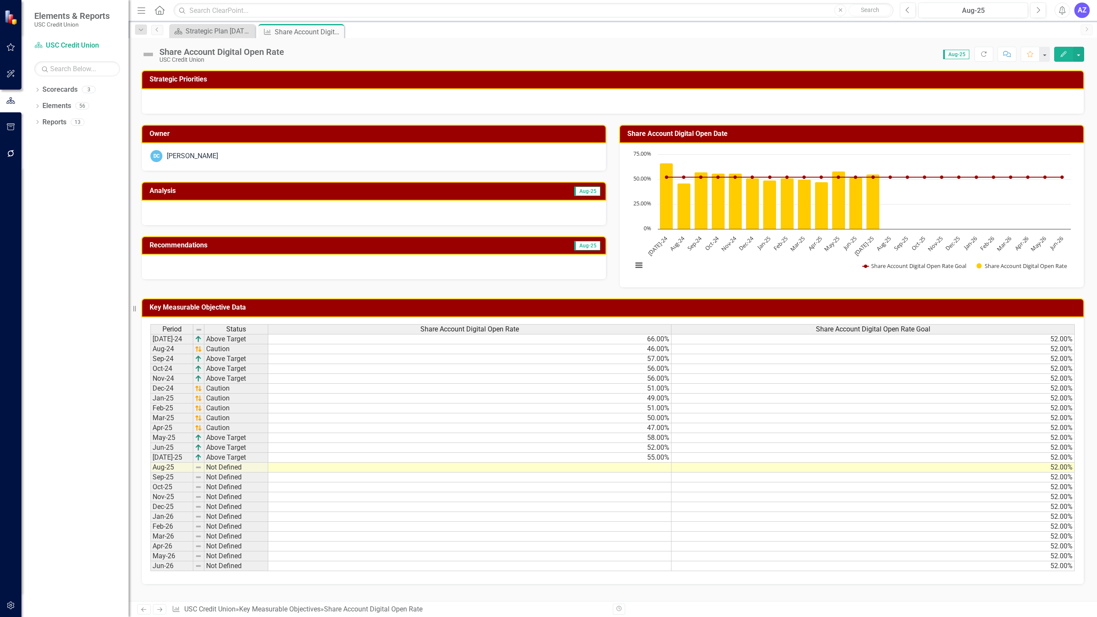
click at [653, 465] on td at bounding box center [469, 467] width 403 height 10
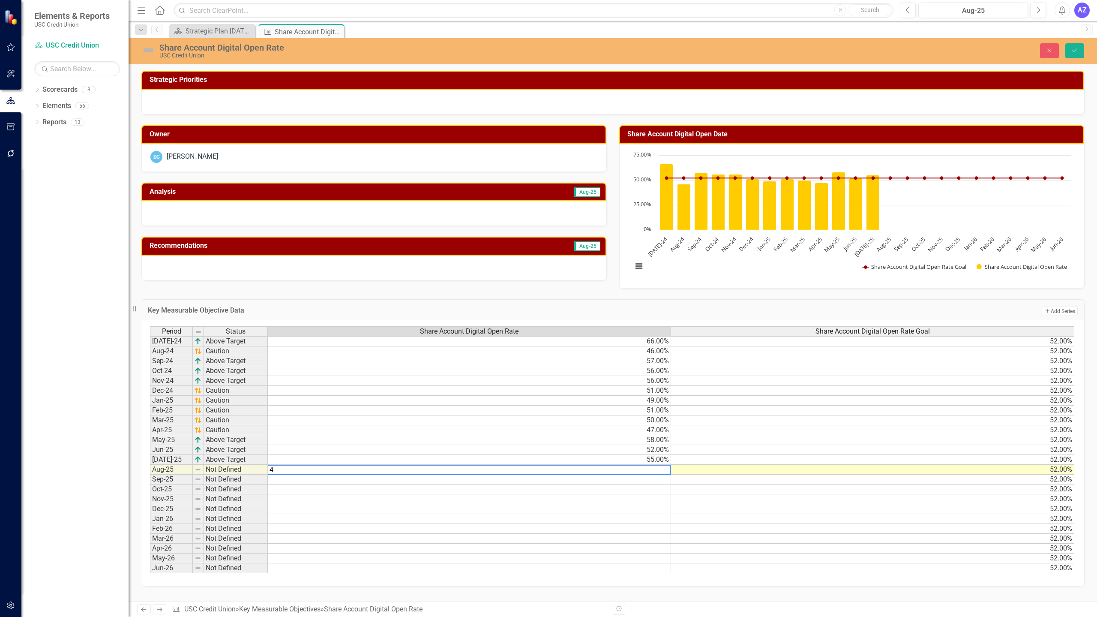
type textarea "42"
click at [735, 50] on icon "Save" at bounding box center [1075, 50] width 8 height 6
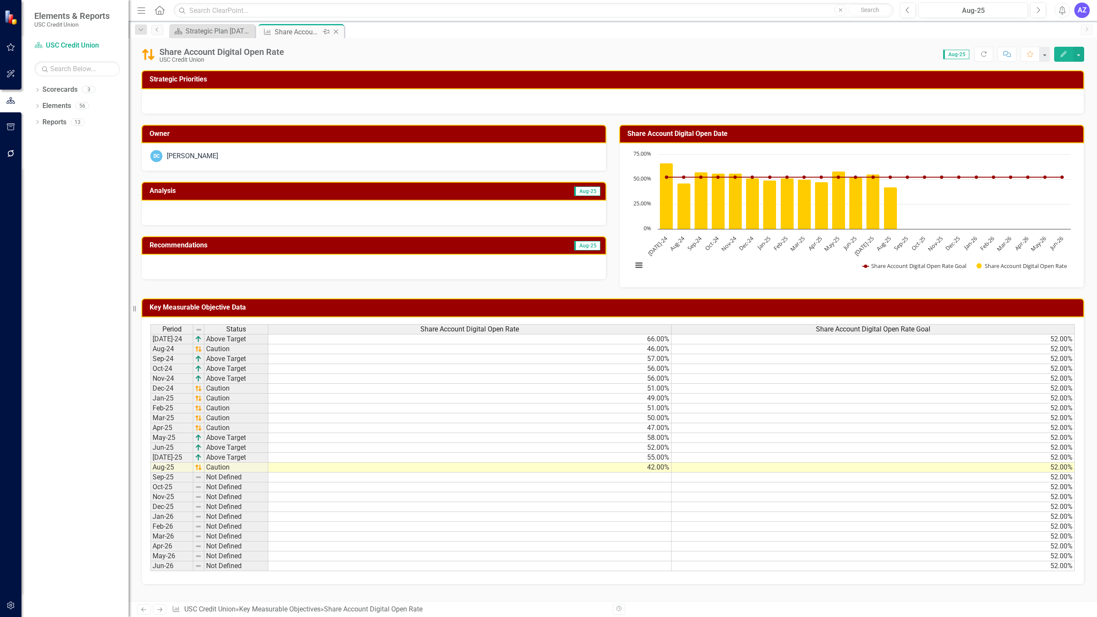
click at [336, 33] on icon "Close" at bounding box center [336, 31] width 9 height 7
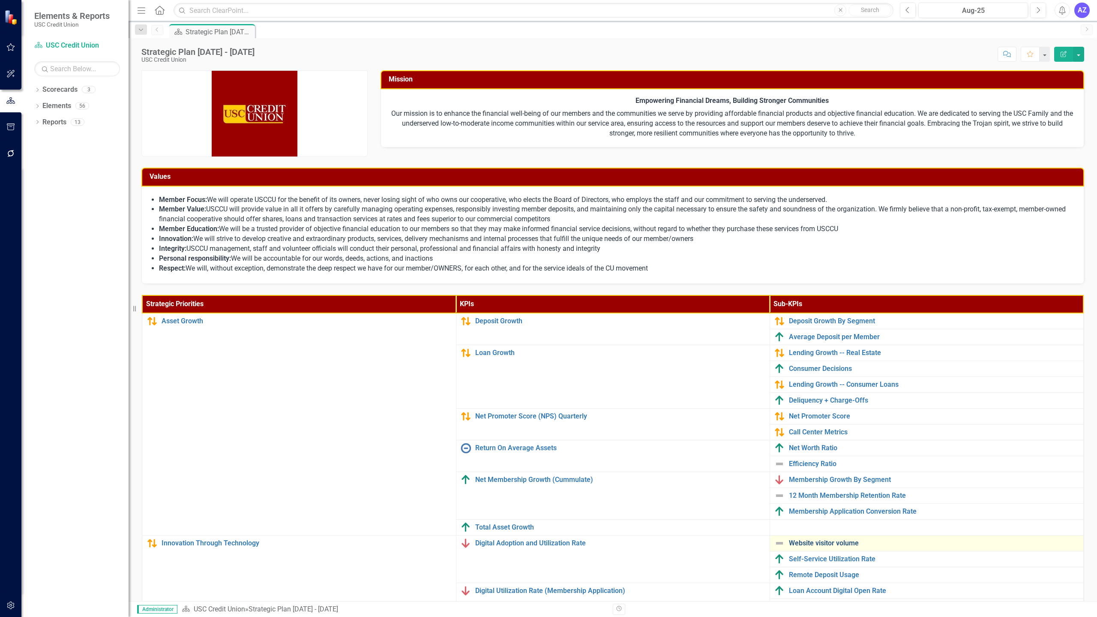
click at [735, 546] on link "Website visitor volume" at bounding box center [934, 543] width 290 height 8
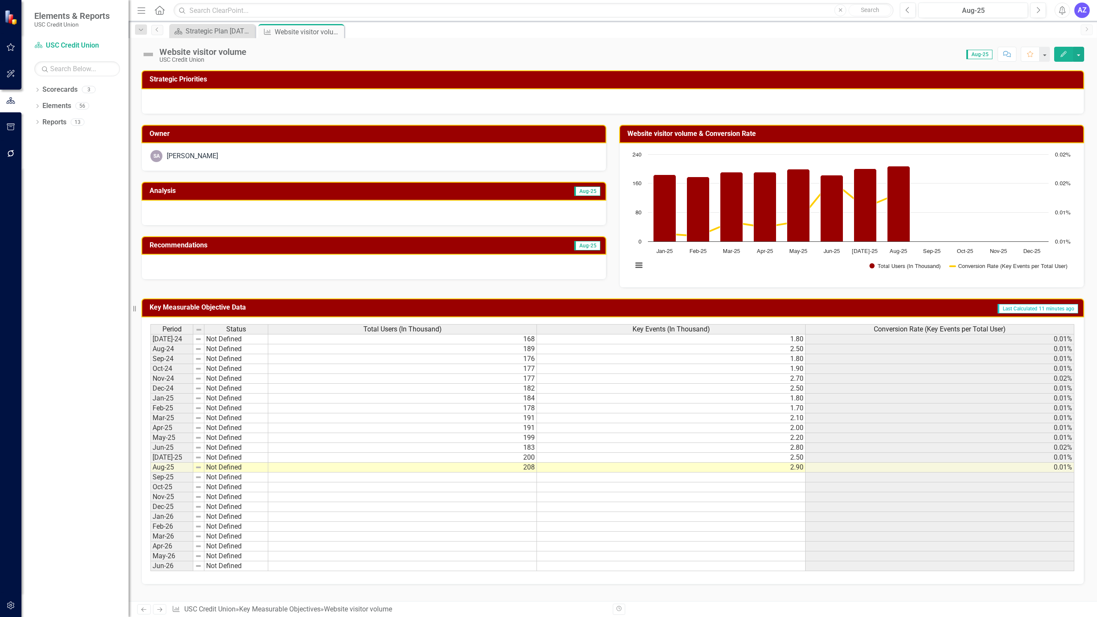
click at [735, 546] on td at bounding box center [671, 546] width 269 height 10
click at [337, 32] on icon "Close" at bounding box center [336, 31] width 9 height 7
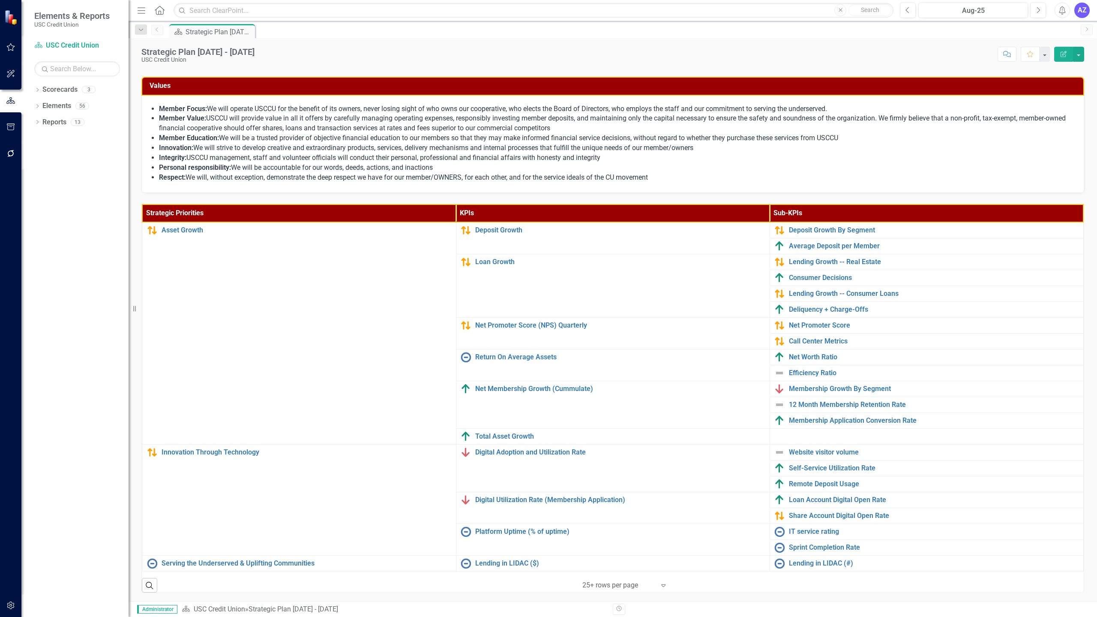
scroll to position [91, 0]
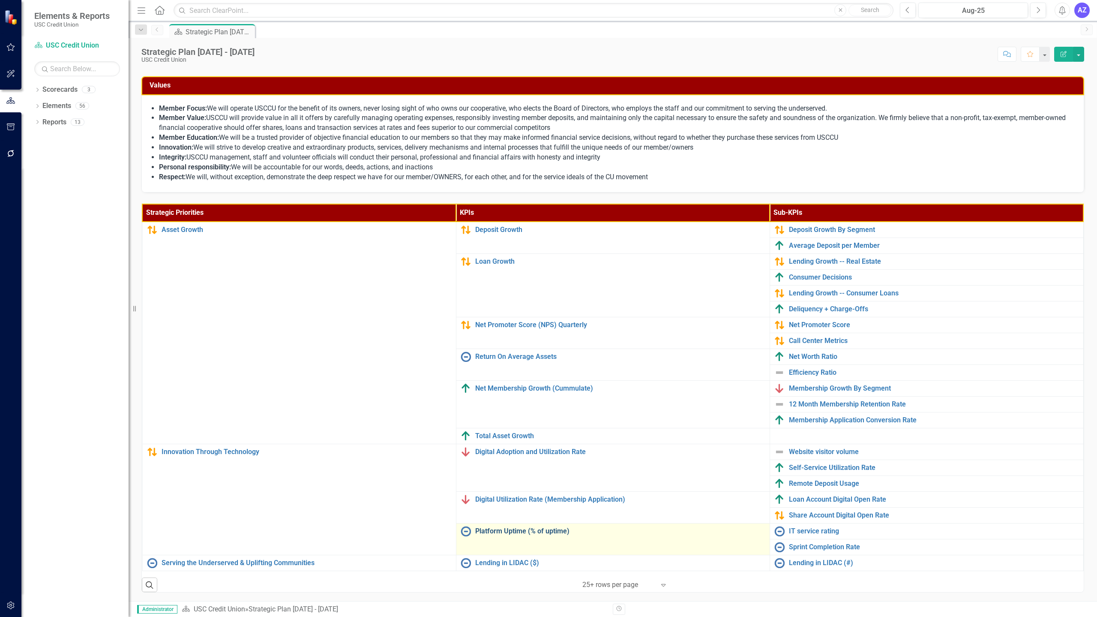
click at [551, 529] on link "Platform Uptime (% of uptime)" at bounding box center [620, 531] width 290 height 8
